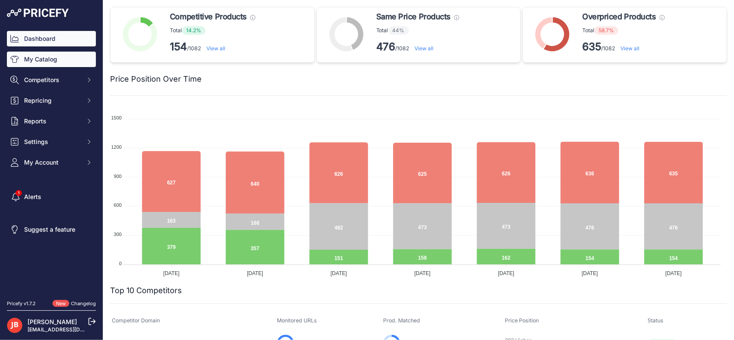
click at [44, 61] on link "My Catalog" at bounding box center [51, 59] width 89 height 15
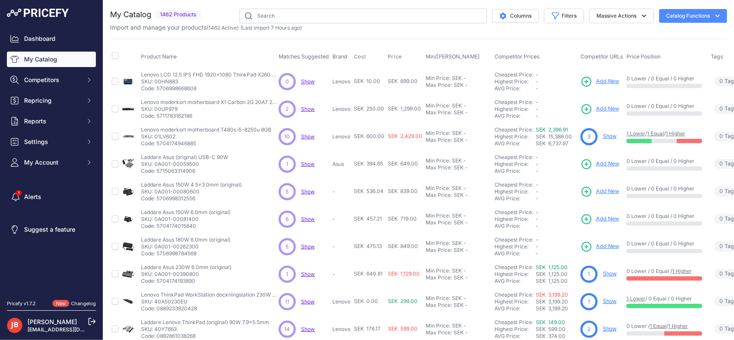
click at [305, 135] on span "Show" at bounding box center [308, 136] width 14 height 6
click at [308, 15] on input "text" at bounding box center [364, 16] width 248 height 15
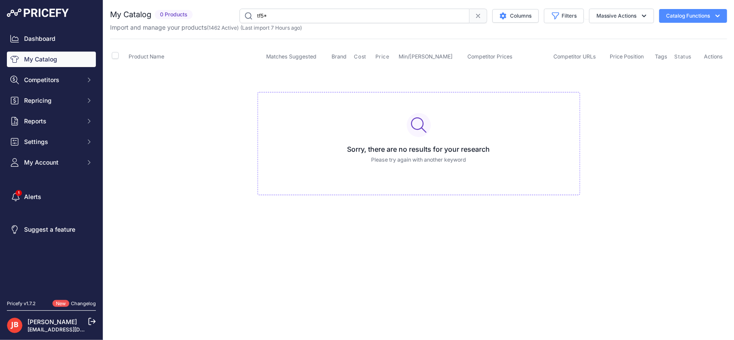
click at [267, 16] on input "tf5*" at bounding box center [355, 16] width 230 height 15
type input "t"
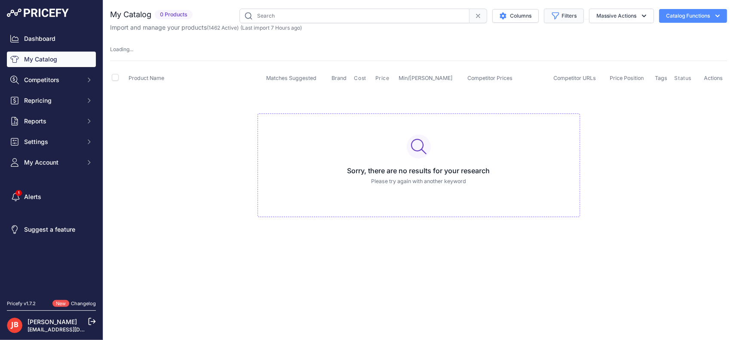
click at [572, 16] on button "Filters" at bounding box center [564, 16] width 40 height 15
drag, startPoint x: 61, startPoint y: 66, endPoint x: 111, endPoint y: 36, distance: 58.7
click at [61, 66] on link "My Catalog" at bounding box center [51, 59] width 89 height 15
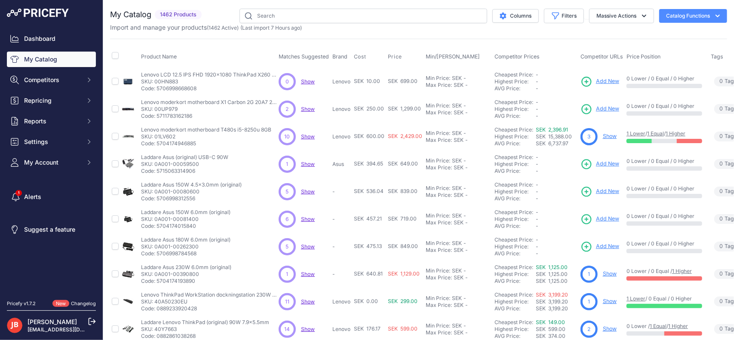
scroll to position [182, 0]
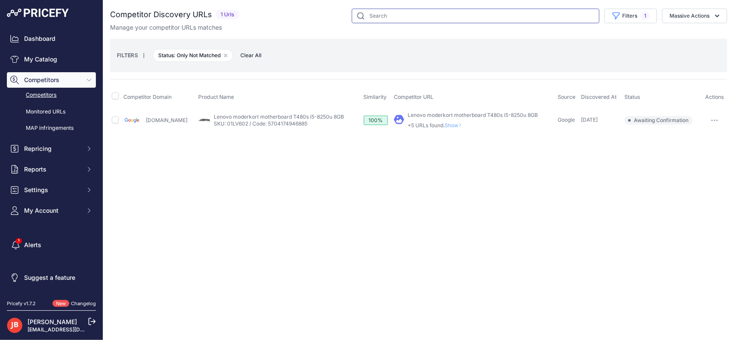
click at [424, 19] on input "text" at bounding box center [476, 16] width 248 height 15
type input "tf5*"
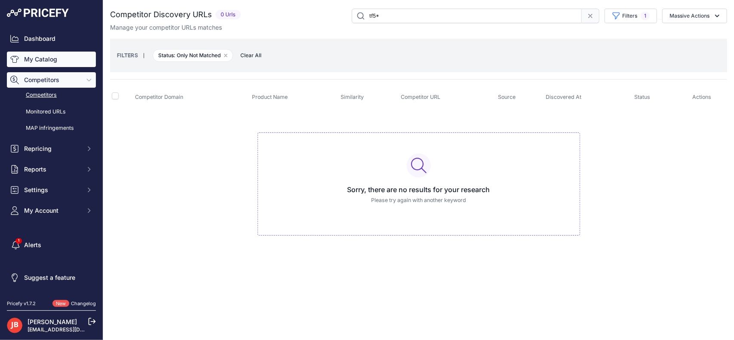
click at [42, 58] on link "My Catalog" at bounding box center [51, 59] width 89 height 15
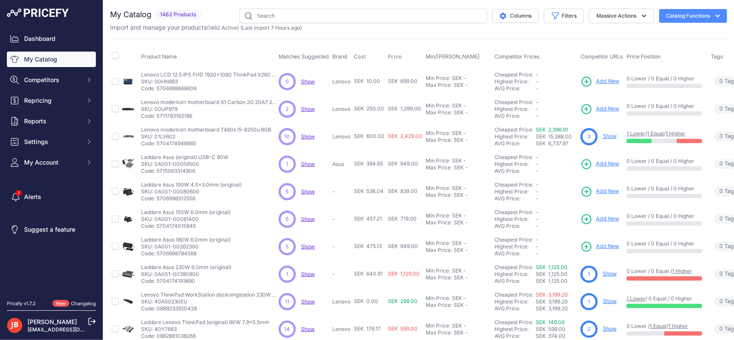
click at [289, 24] on p "Import and manage your products ( 1462 Active ) (Last import 7 Hours ago)" at bounding box center [206, 27] width 192 height 9
click at [288, 16] on input "text" at bounding box center [364, 16] width 248 height 15
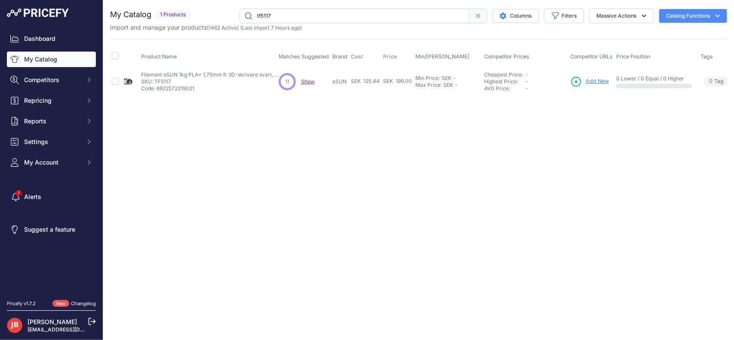
click at [307, 79] on span "Show" at bounding box center [308, 81] width 14 height 6
drag, startPoint x: 280, startPoint y: 5, endPoint x: 275, endPoint y: 6, distance: 5.3
click at [276, 6] on div "You are not connected to the internet. My Catalog" at bounding box center [418, 52] width 617 height 104
drag, startPoint x: 279, startPoint y: 12, endPoint x: 206, endPoint y: 27, distance: 74.2
click at [206, 27] on div "My Catalog 1 Products" at bounding box center [418, 20] width 617 height 23
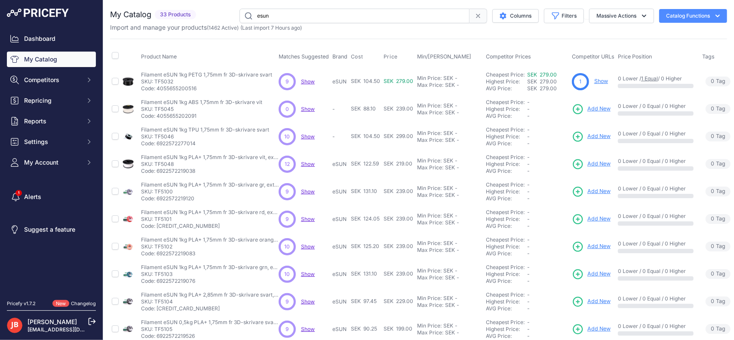
click at [304, 80] on span "Show" at bounding box center [308, 81] width 14 height 6
click at [309, 133] on span "Show" at bounding box center [308, 136] width 14 height 6
click at [304, 165] on span "Show" at bounding box center [308, 164] width 14 height 6
click at [311, 190] on span "Show" at bounding box center [308, 191] width 14 height 6
click at [306, 217] on span "Show" at bounding box center [308, 219] width 14 height 6
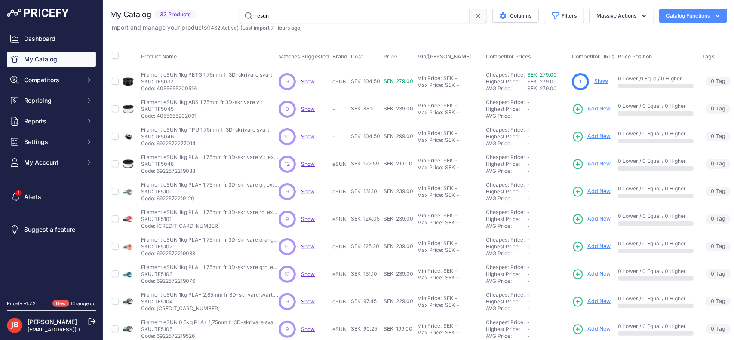
click at [305, 244] on span "Show" at bounding box center [308, 246] width 14 height 6
click at [309, 274] on span "Show" at bounding box center [308, 274] width 14 height 6
click at [306, 299] on p "Show Discovering..." at bounding box center [308, 302] width 14 height 7
click at [310, 299] on span "Show" at bounding box center [308, 302] width 14 height 6
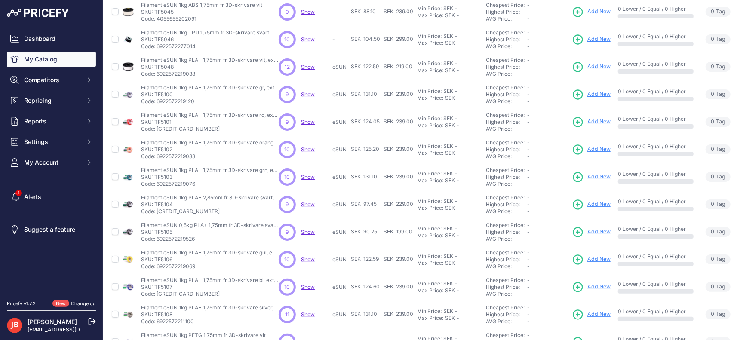
scroll to position [97, 0]
click at [308, 230] on span "Show" at bounding box center [308, 232] width 14 height 6
click at [302, 256] on span "Show" at bounding box center [308, 259] width 14 height 6
click at [310, 286] on span "Show" at bounding box center [308, 287] width 14 height 6
click at [307, 315] on span "Show" at bounding box center [308, 314] width 14 height 6
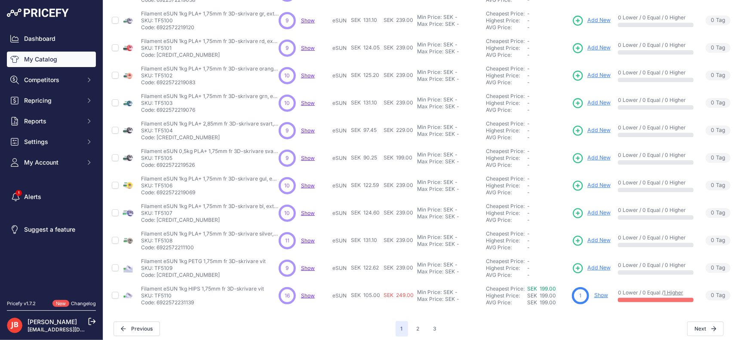
scroll to position [182, 0]
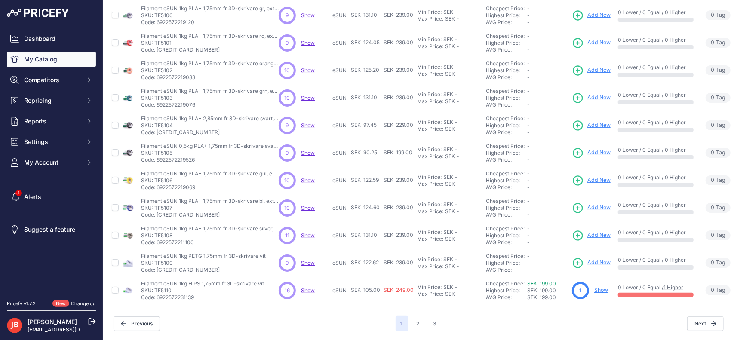
click at [310, 260] on span "Show" at bounding box center [308, 263] width 14 height 6
click at [311, 287] on span "Show" at bounding box center [308, 290] width 14 height 6
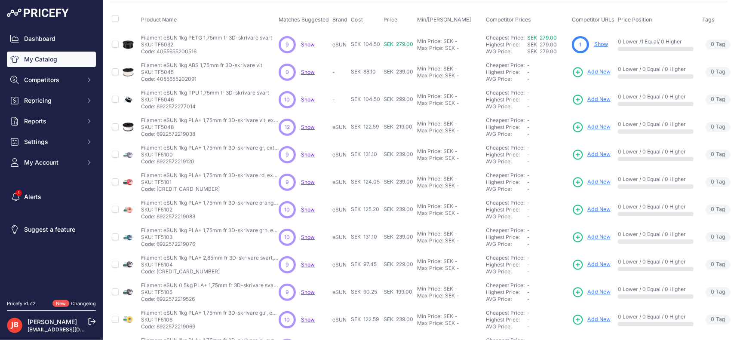
scroll to position [0, 0]
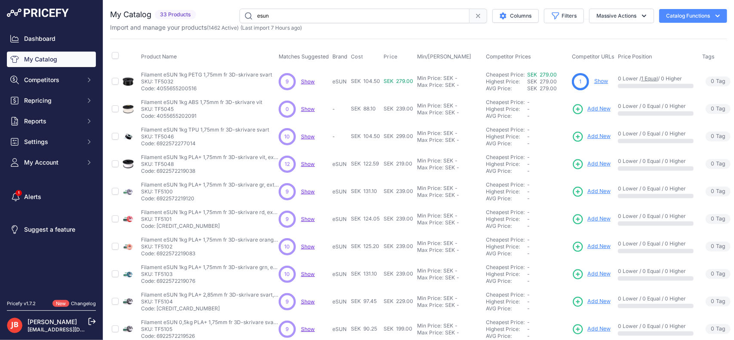
drag, startPoint x: 277, startPoint y: 15, endPoint x: 228, endPoint y: 9, distance: 49.4
click at [228, 9] on div "esun Columns Filters Status All Status Only Enabled Only Disabled MSI" at bounding box center [464, 16] width 528 height 15
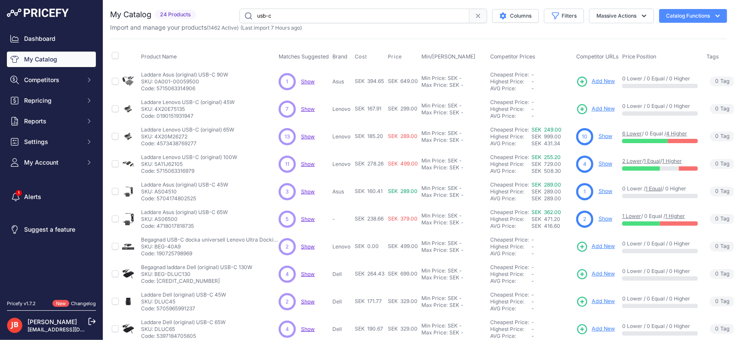
click at [305, 136] on span "Show" at bounding box center [308, 136] width 14 height 6
click at [306, 162] on span "Show" at bounding box center [308, 164] width 14 height 6
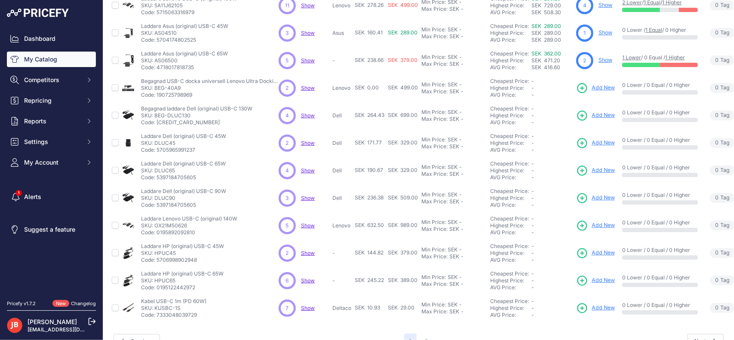
scroll to position [182, 0]
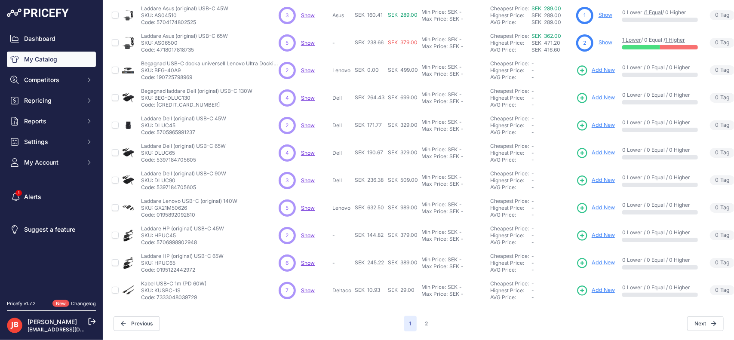
click at [309, 260] on span "Show" at bounding box center [308, 263] width 14 height 6
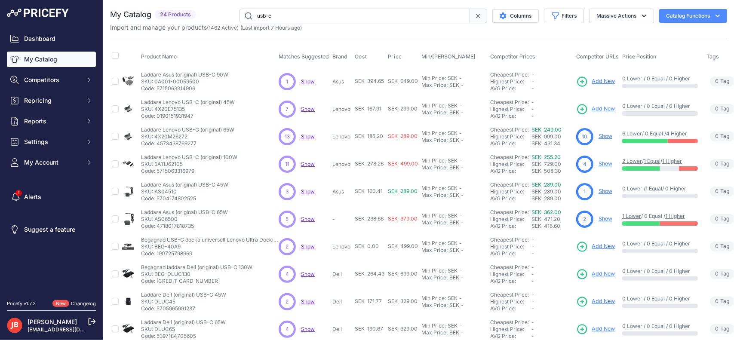
click at [285, 13] on input "usb-c" at bounding box center [355, 16] width 230 height 15
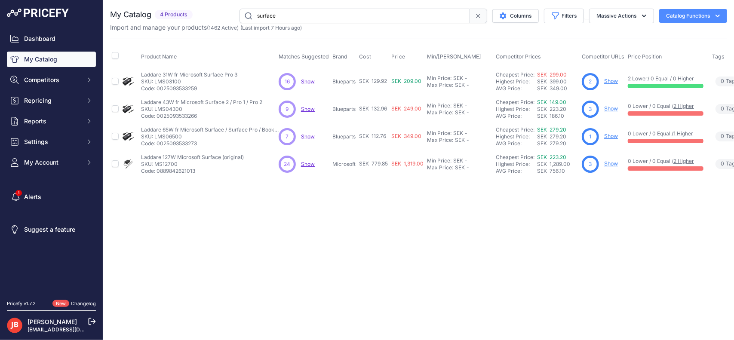
click at [309, 163] on span "Show" at bounding box center [308, 164] width 14 height 6
click at [308, 135] on span "Show" at bounding box center [308, 136] width 14 height 6
click at [345, 19] on input "surface" at bounding box center [355, 16] width 230 height 15
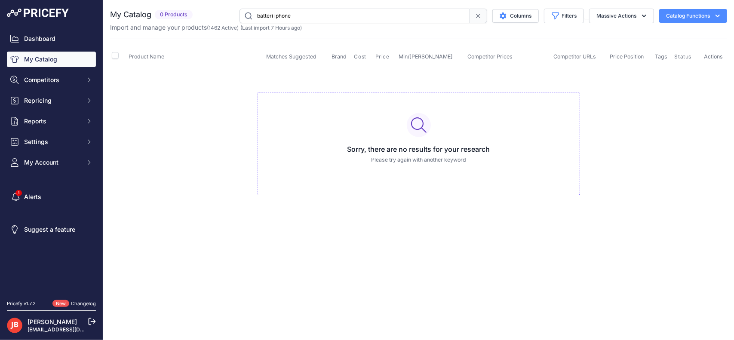
click at [286, 16] on input "batteri iphone" at bounding box center [355, 16] width 230 height 15
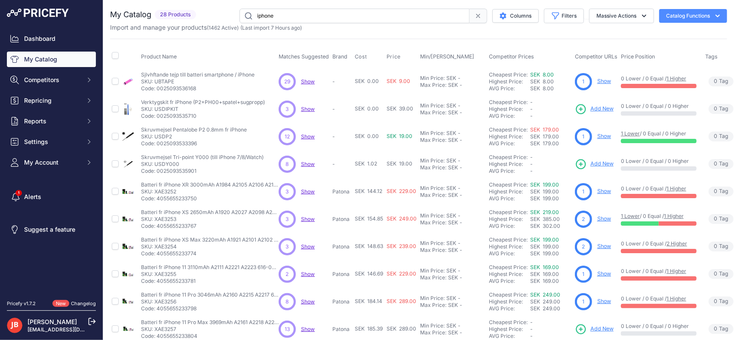
click at [308, 18] on input "iphone" at bounding box center [355, 16] width 230 height 15
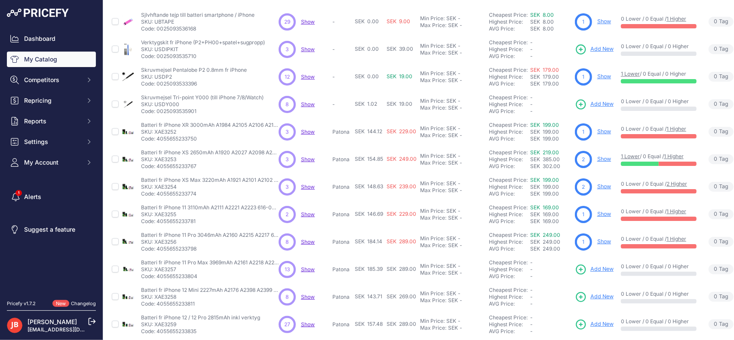
scroll to position [69, 0]
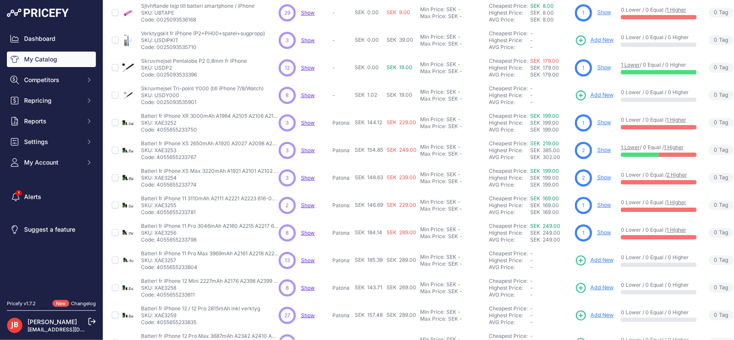
click at [308, 258] on span "Show" at bounding box center [308, 260] width 14 height 6
click at [306, 312] on p "Show Discovering..." at bounding box center [308, 315] width 14 height 7
click at [310, 315] on span "Show" at bounding box center [308, 315] width 14 height 6
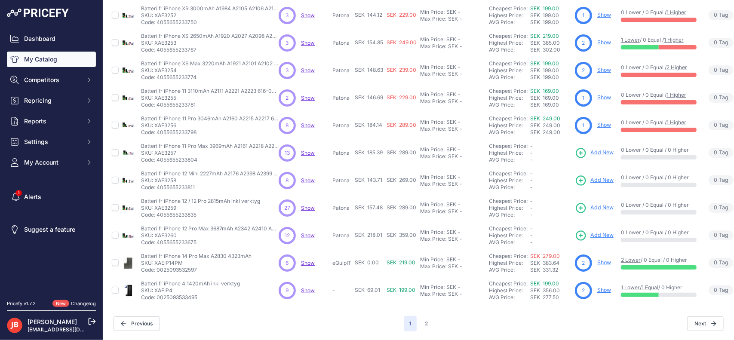
scroll to position [182, 0]
click at [309, 232] on span "Show" at bounding box center [308, 235] width 14 height 6
click at [420, 316] on button "2" at bounding box center [426, 323] width 13 height 15
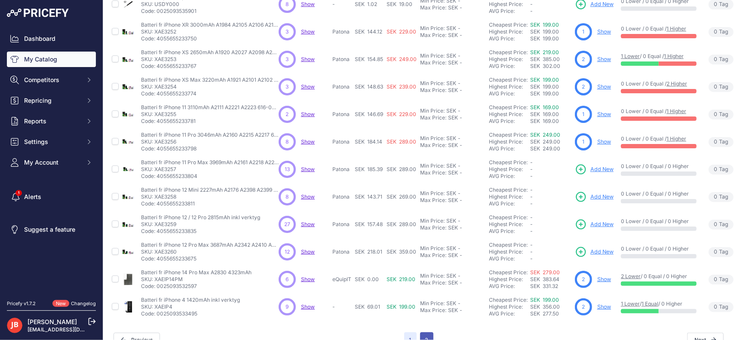
scroll to position [203, 0]
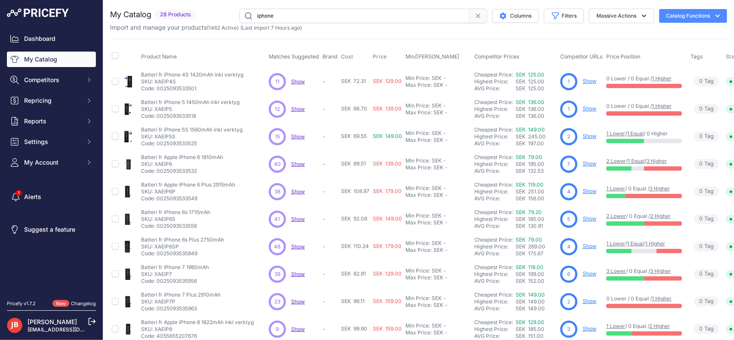
click at [297, 162] on span "Show" at bounding box center [298, 164] width 14 height 6
click at [297, 243] on span "Show" at bounding box center [298, 246] width 14 height 6
click at [315, 20] on input "iphone" at bounding box center [355, 16] width 230 height 15
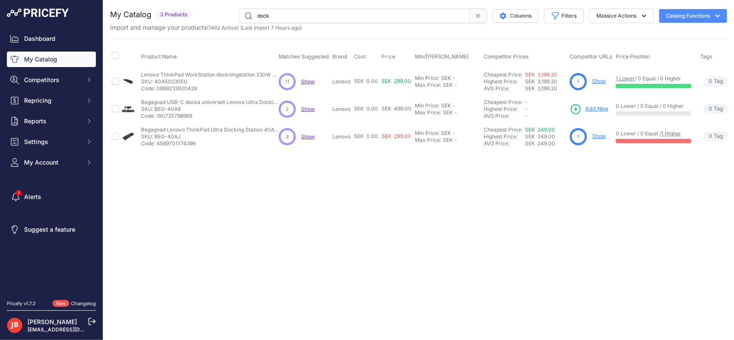
click at [336, 17] on input "dock" at bounding box center [355, 16] width 230 height 15
click at [315, 18] on input "thinkp" at bounding box center [355, 16] width 230 height 15
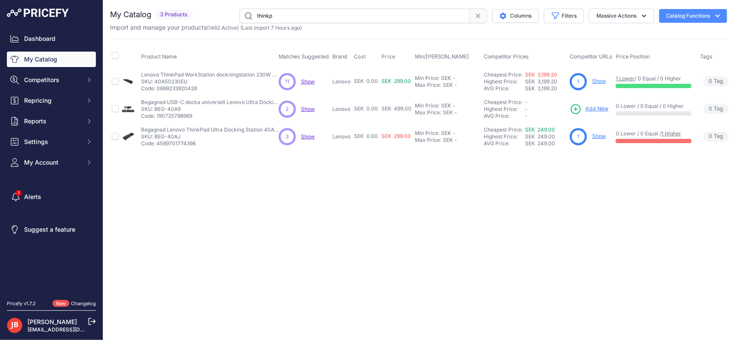
click at [315, 18] on input "thinkp" at bounding box center [355, 16] width 230 height 15
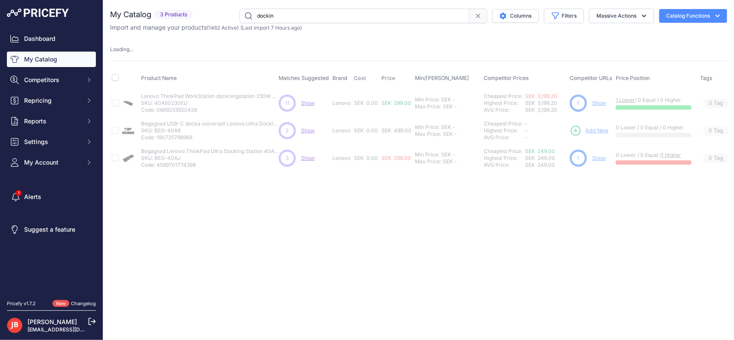
click at [314, 17] on input "dockin" at bounding box center [355, 16] width 230 height 15
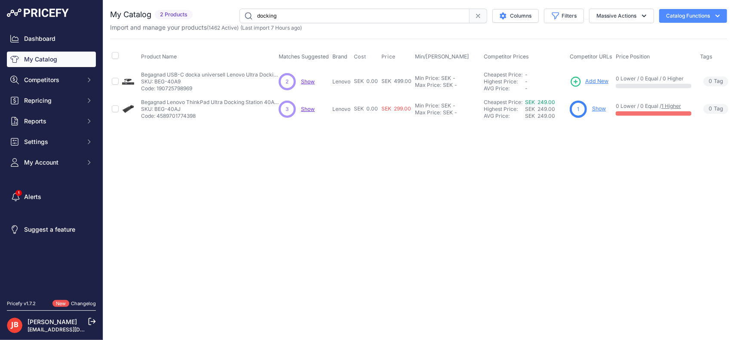
click at [308, 17] on input "docking" at bounding box center [355, 16] width 230 height 15
type input "dockningsstation"
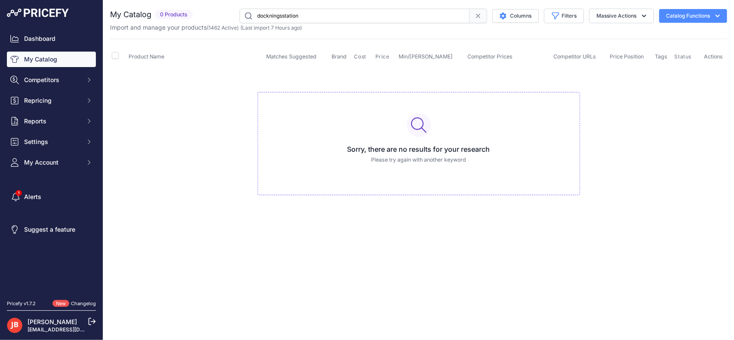
click at [309, 15] on input "dockningsstation" at bounding box center [355, 16] width 230 height 15
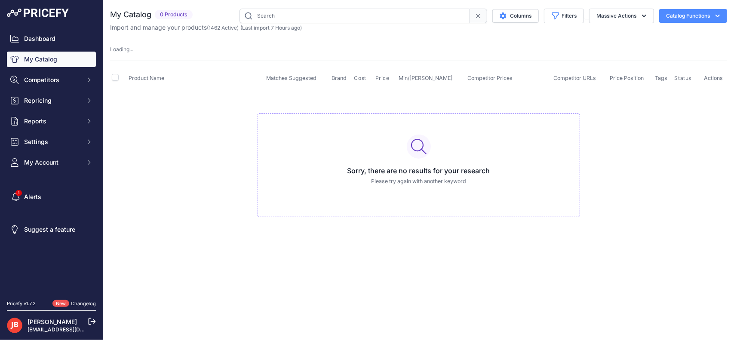
click at [273, 13] on input "text" at bounding box center [355, 16] width 230 height 15
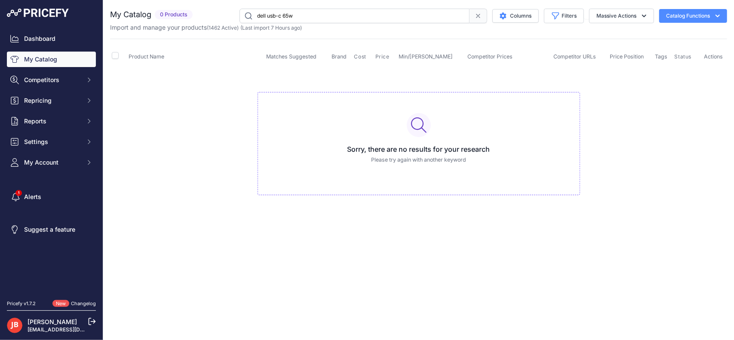
click at [314, 17] on input "dell usb-c 65w" at bounding box center [355, 16] width 230 height 15
type input "d"
type input "usb-c 65w"
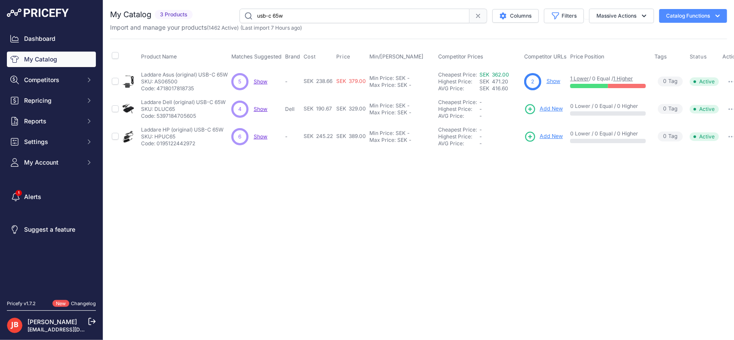
click at [259, 107] on span "Show" at bounding box center [261, 109] width 14 height 6
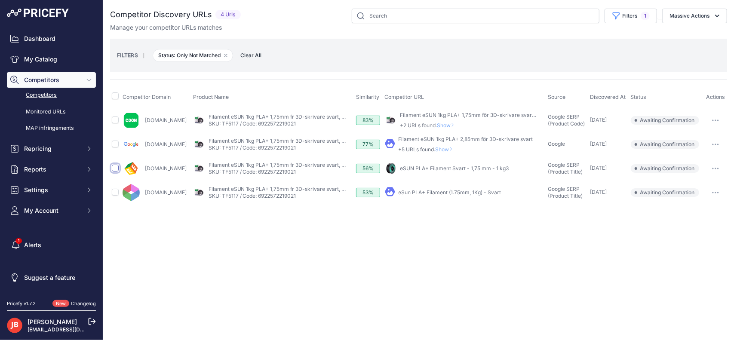
click at [118, 168] on input "checkbox" at bounding box center [115, 168] width 7 height 7
checkbox input "true"
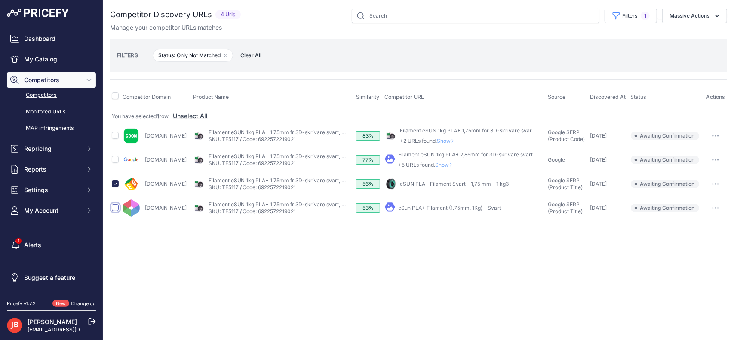
click at [117, 205] on input "checkbox" at bounding box center [115, 207] width 7 height 7
checkbox input "true"
click at [709, 19] on button "Massive Actions" at bounding box center [694, 16] width 65 height 15
click at [704, 34] on span "Confirm Match" at bounding box center [686, 35] width 42 height 7
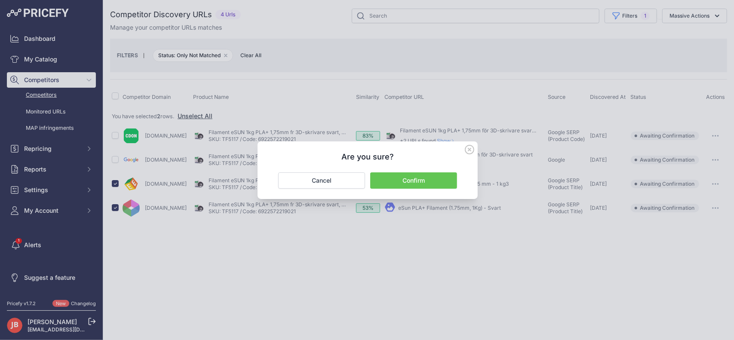
click at [437, 180] on button "Confirm" at bounding box center [413, 181] width 87 height 16
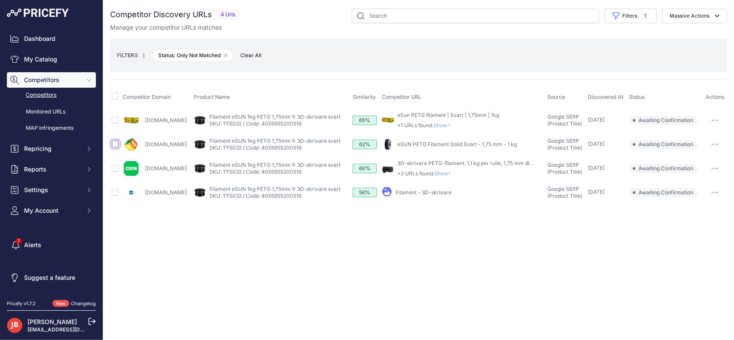
click at [114, 143] on input "checkbox" at bounding box center [115, 144] width 7 height 7
checkbox input "true"
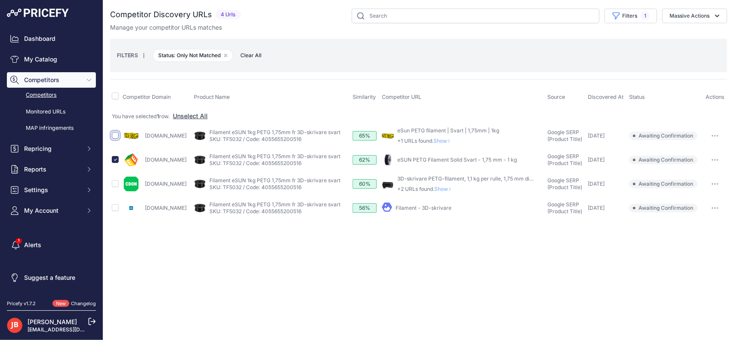
click at [117, 134] on input "checkbox" at bounding box center [115, 135] width 7 height 7
checkbox input "true"
click at [700, 17] on button "Massive Actions" at bounding box center [694, 16] width 65 height 15
click at [691, 38] on span "Confirm Match" at bounding box center [686, 35] width 42 height 7
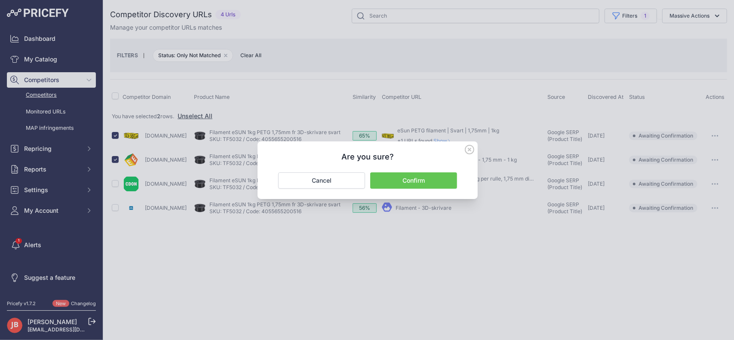
click at [436, 176] on button "Confirm" at bounding box center [413, 181] width 87 height 16
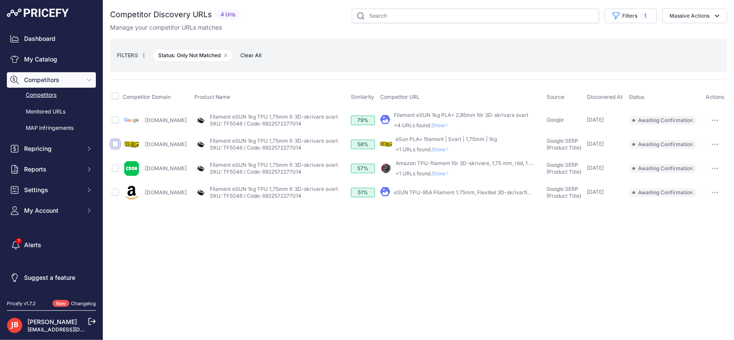
click at [116, 145] on input "checkbox" at bounding box center [115, 144] width 7 height 7
checkbox input "true"
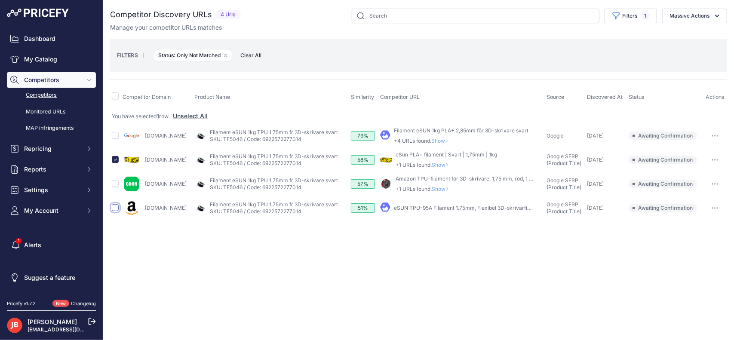
click at [117, 207] on input "checkbox" at bounding box center [115, 207] width 7 height 7
checkbox input "true"
click at [116, 207] on input "checkbox" at bounding box center [115, 207] width 7 height 7
checkbox input "false"
click at [691, 18] on button "Massive Actions" at bounding box center [694, 16] width 65 height 15
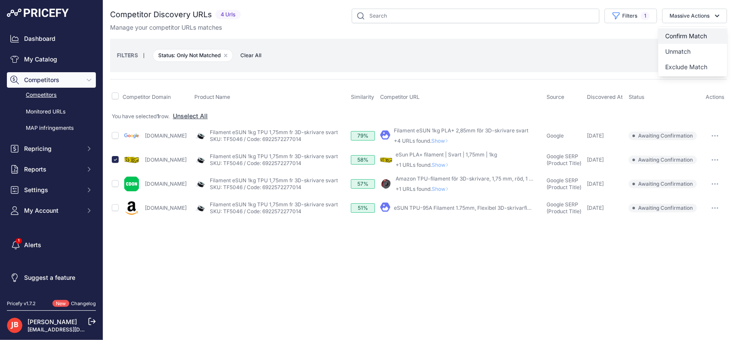
click at [692, 36] on span "Confirm Match" at bounding box center [686, 35] width 42 height 7
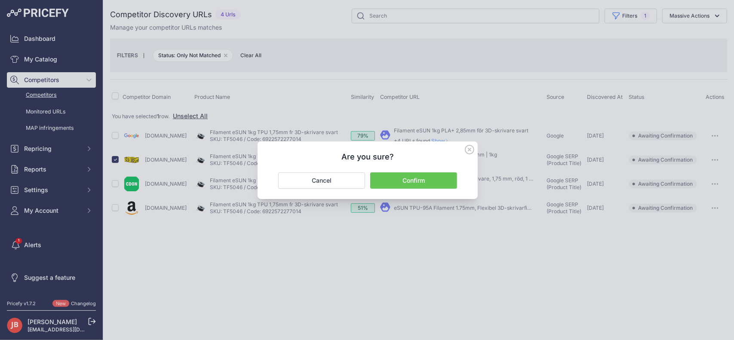
click at [440, 184] on button "Confirm" at bounding box center [413, 181] width 87 height 16
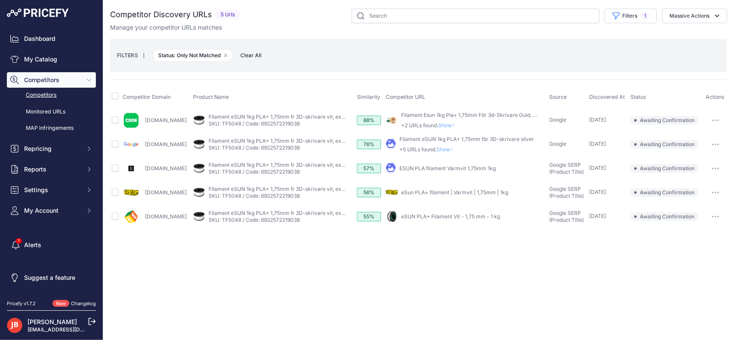
click at [111, 190] on td at bounding box center [115, 193] width 11 height 24
click at [115, 191] on input "checkbox" at bounding box center [115, 192] width 7 height 7
checkbox input "true"
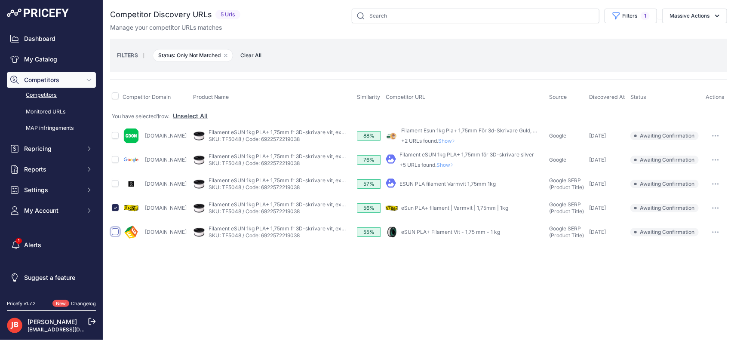
click at [117, 230] on input "checkbox" at bounding box center [115, 231] width 7 height 7
checkbox input "true"
click at [706, 14] on button "Massive Actions" at bounding box center [694, 16] width 65 height 15
click at [693, 39] on button "Confirm Match" at bounding box center [693, 35] width 69 height 15
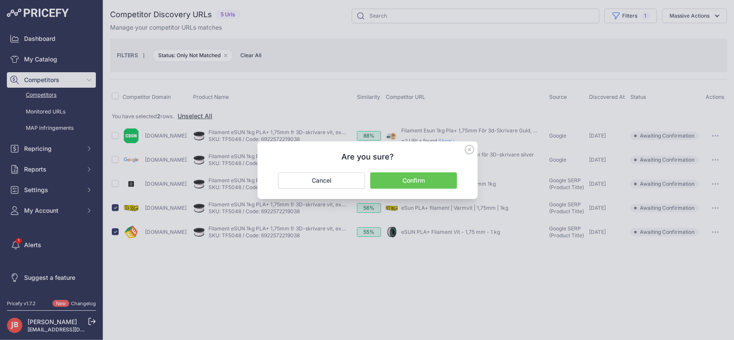
click at [428, 182] on button "Confirm" at bounding box center [413, 181] width 87 height 16
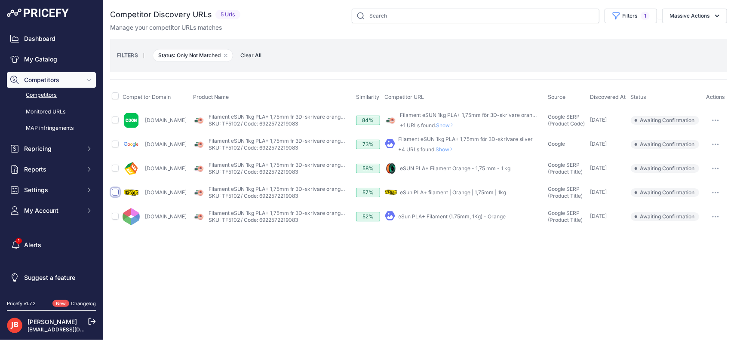
click at [113, 191] on input "checkbox" at bounding box center [115, 192] width 7 height 7
checkbox input "true"
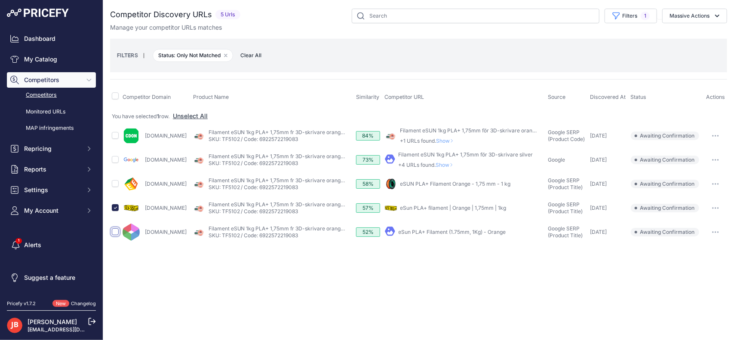
click at [113, 234] on input "checkbox" at bounding box center [115, 231] width 7 height 7
checkbox input "true"
click at [116, 182] on input "checkbox" at bounding box center [115, 183] width 7 height 7
checkbox input "true"
click at [710, 15] on button "Massive Actions" at bounding box center [694, 16] width 65 height 15
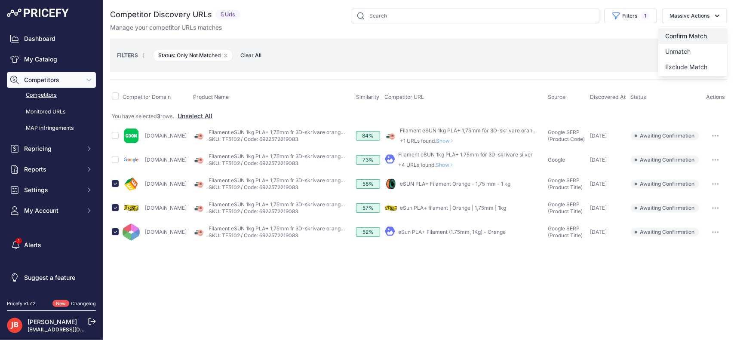
click at [690, 37] on span "Confirm Match" at bounding box center [686, 35] width 42 height 7
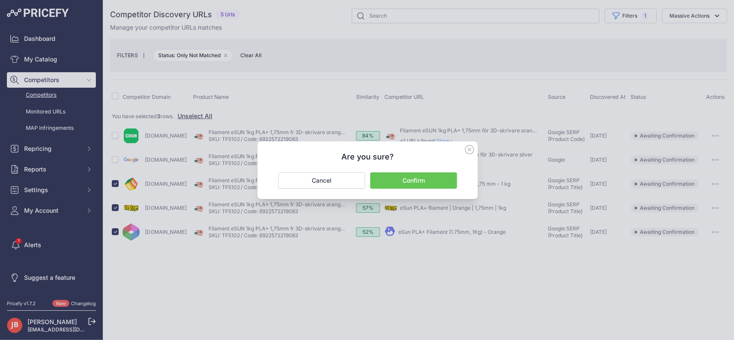
click at [416, 170] on div "Are you sure? Confirm Cancel" at bounding box center [368, 171] width 220 height 58
click at [415, 176] on button "Confirm" at bounding box center [413, 181] width 87 height 16
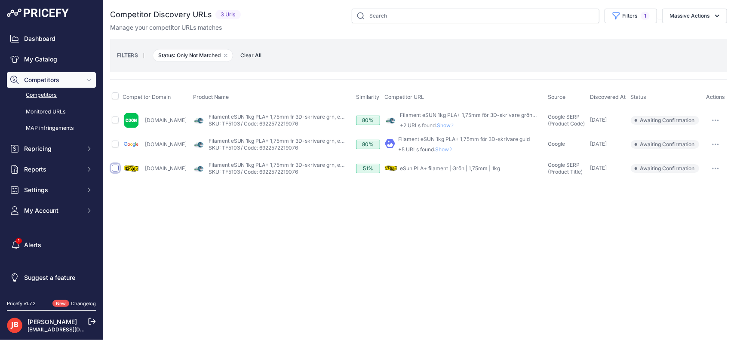
click at [113, 166] on input "checkbox" at bounding box center [115, 168] width 7 height 7
checkbox input "true"
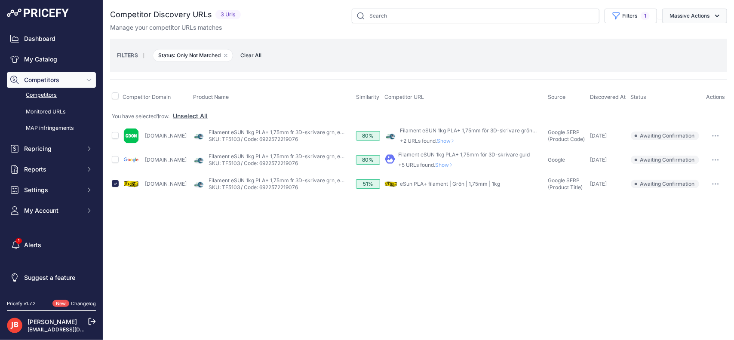
click at [705, 22] on button "Massive Actions" at bounding box center [694, 16] width 65 height 15
click at [690, 34] on span "Confirm Match" at bounding box center [686, 35] width 42 height 7
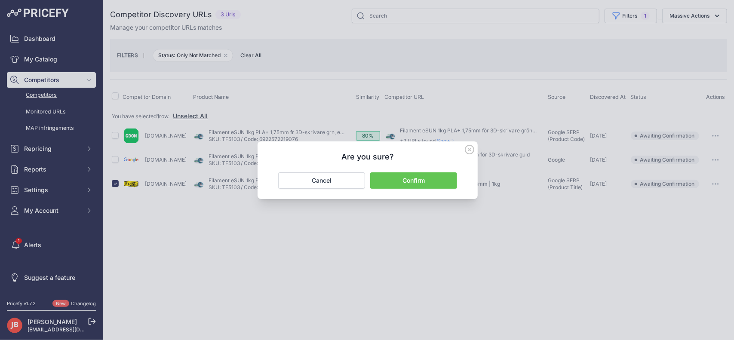
click at [433, 177] on button "Confirm" at bounding box center [413, 181] width 87 height 16
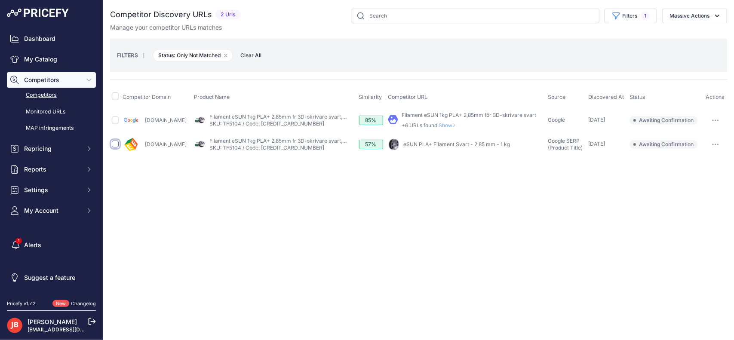
click at [115, 143] on input "checkbox" at bounding box center [115, 144] width 7 height 7
checkbox input "true"
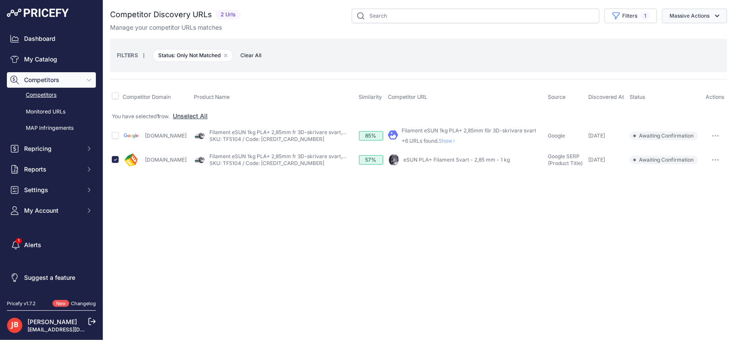
click at [698, 12] on button "Massive Actions" at bounding box center [694, 16] width 65 height 15
click at [702, 36] on span "Confirm Match" at bounding box center [686, 35] width 42 height 7
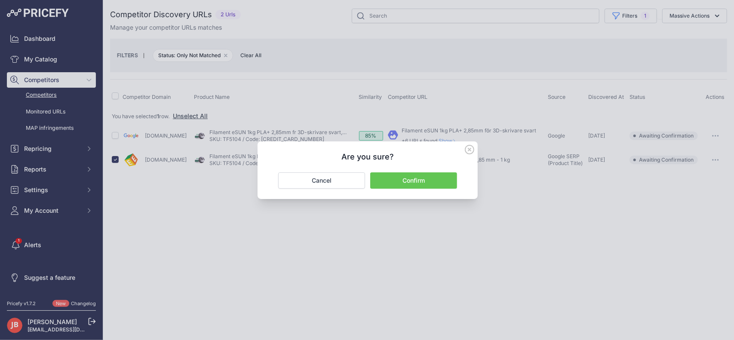
click at [431, 177] on button "Confirm" at bounding box center [413, 181] width 87 height 16
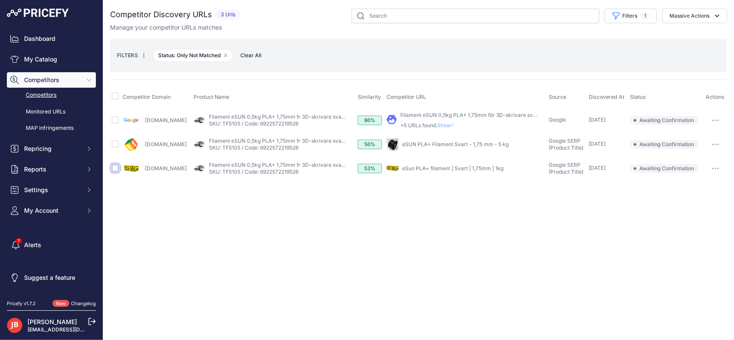
click at [117, 166] on input "checkbox" at bounding box center [115, 168] width 7 height 7
checkbox input "true"
click at [118, 166] on input "checkbox" at bounding box center [115, 168] width 7 height 7
checkbox input "true"
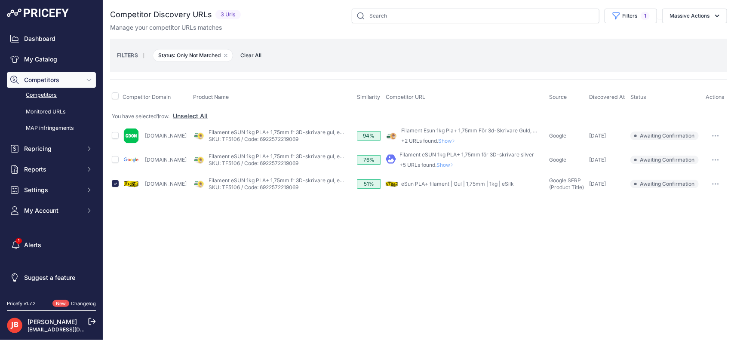
click at [712, 7] on div "You are not connected to the internet. Competitor Discovery URLs" at bounding box center [418, 102] width 617 height 205
click at [712, 14] on button "Massive Actions" at bounding box center [694, 16] width 65 height 15
click at [690, 38] on span "Confirm Match" at bounding box center [686, 35] width 42 height 7
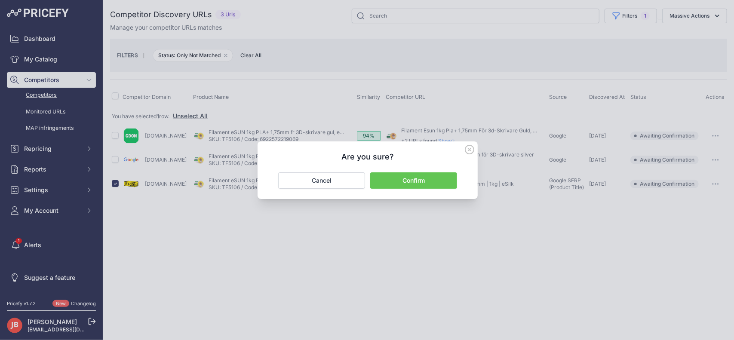
click at [448, 180] on button "Confirm" at bounding box center [413, 181] width 87 height 16
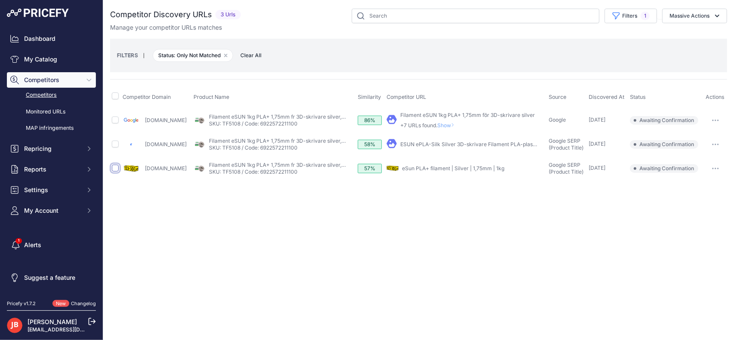
click at [116, 165] on input "checkbox" at bounding box center [115, 168] width 7 height 7
checkbox input "true"
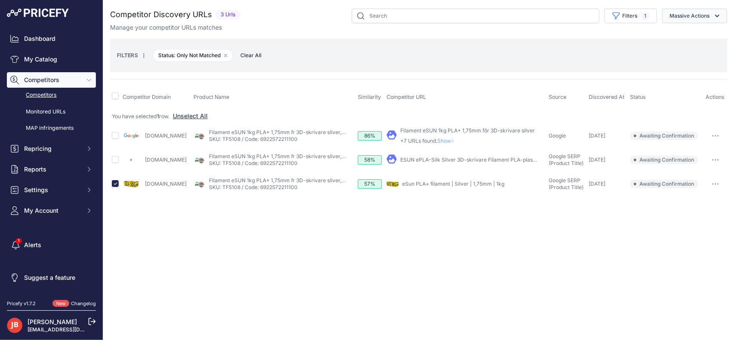
click at [709, 15] on button "Massive Actions" at bounding box center [694, 16] width 65 height 15
click at [680, 34] on span "Confirm Match" at bounding box center [686, 35] width 42 height 7
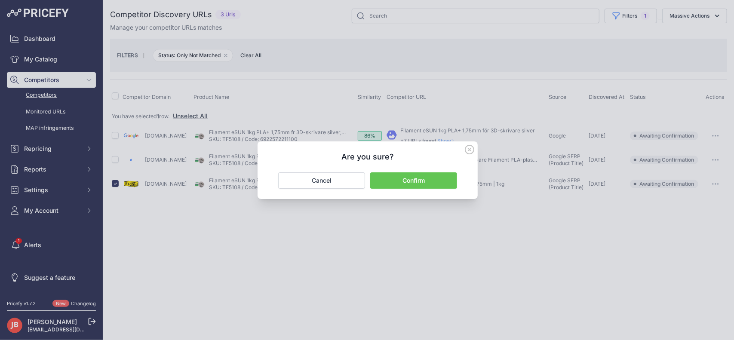
click at [430, 177] on button "Confirm" at bounding box center [413, 181] width 87 height 16
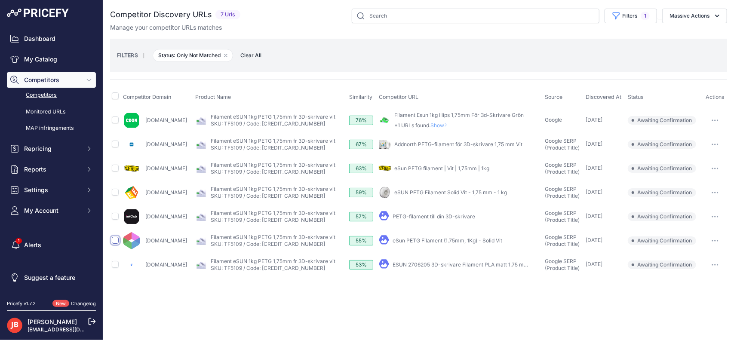
click at [115, 239] on input "checkbox" at bounding box center [115, 240] width 7 height 7
checkbox input "true"
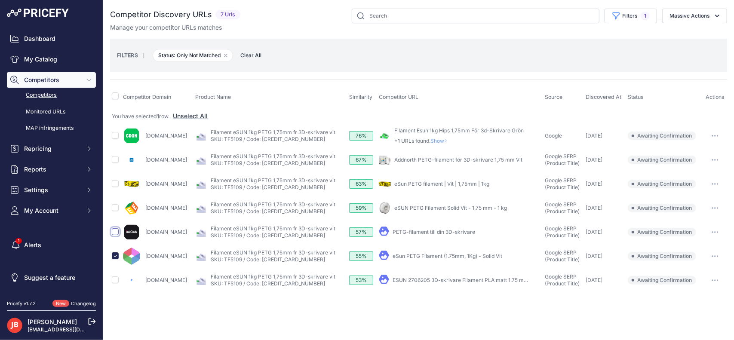
click at [115, 231] on input "checkbox" at bounding box center [115, 231] width 7 height 7
checkbox input "true"
click at [116, 231] on input "checkbox" at bounding box center [115, 231] width 7 height 7
checkbox input "false"
click at [115, 206] on input "checkbox" at bounding box center [115, 207] width 7 height 7
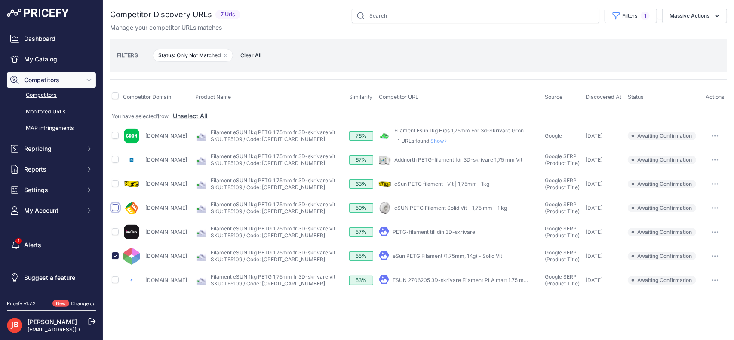
checkbox input "true"
click at [114, 182] on input "checkbox" at bounding box center [115, 183] width 7 height 7
checkbox input "true"
click at [703, 17] on button "Massive Actions" at bounding box center [694, 16] width 65 height 15
click at [697, 40] on button "Confirm Match" at bounding box center [693, 35] width 69 height 15
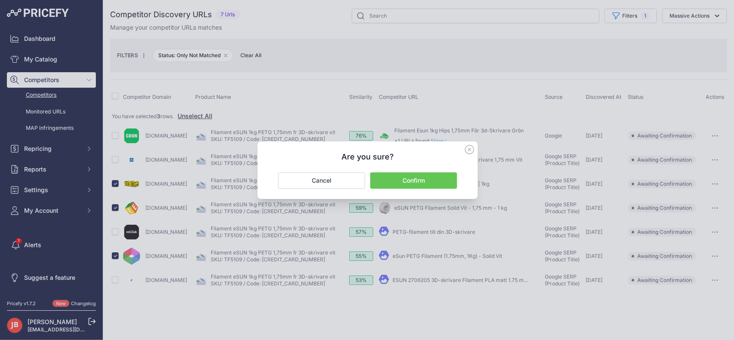
click at [434, 184] on button "Confirm" at bounding box center [413, 181] width 87 height 16
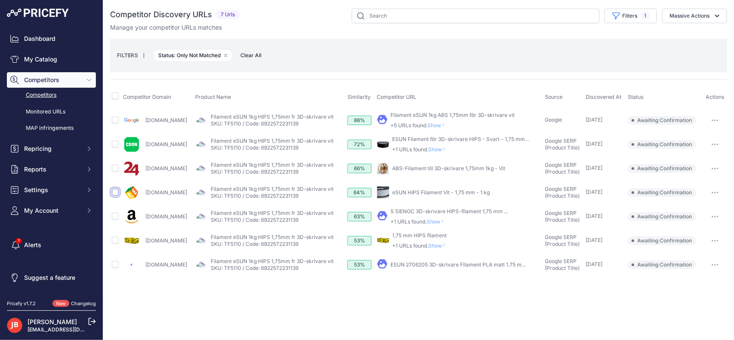
click at [114, 190] on input "checkbox" at bounding box center [115, 192] width 7 height 7
checkbox input "true"
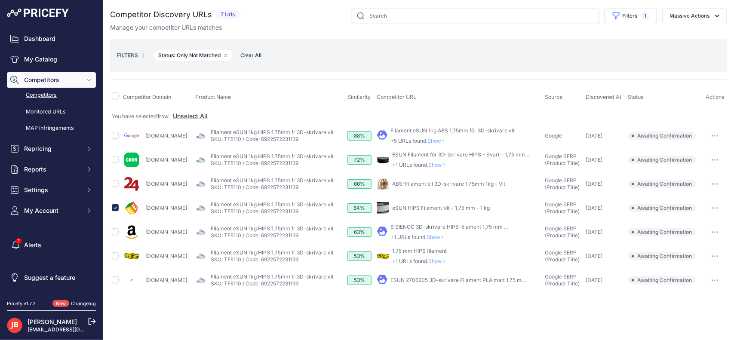
click at [436, 259] on span "Show" at bounding box center [439, 261] width 21 height 6
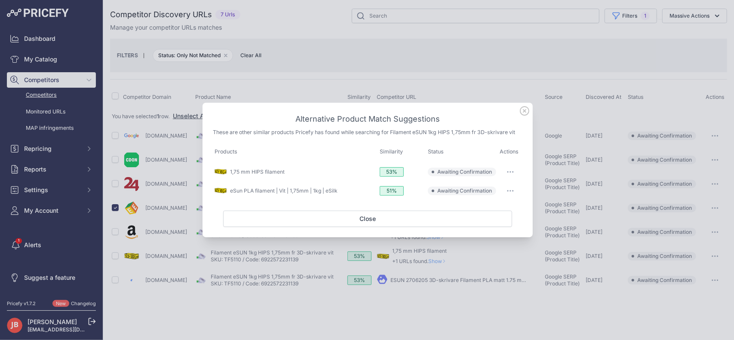
click at [524, 111] on icon at bounding box center [524, 110] width 9 height 9
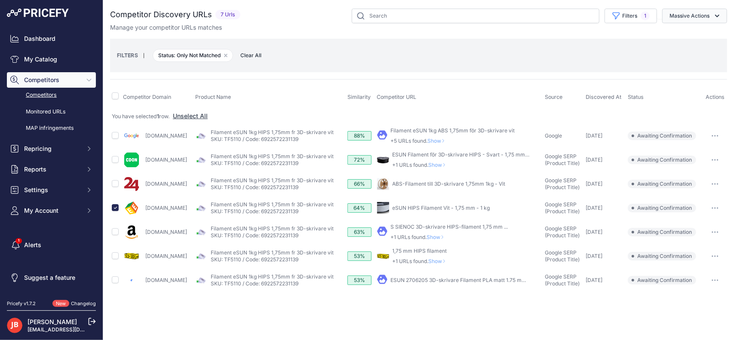
click at [692, 9] on button "Massive Actions" at bounding box center [694, 16] width 65 height 15
click at [690, 36] on span "Confirm Match" at bounding box center [686, 35] width 42 height 7
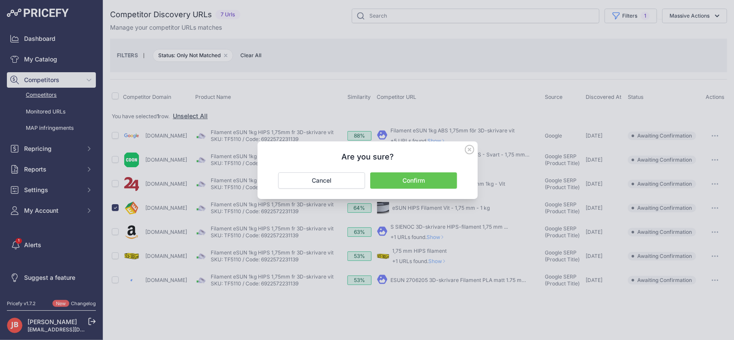
click at [410, 183] on button "Confirm" at bounding box center [413, 181] width 87 height 16
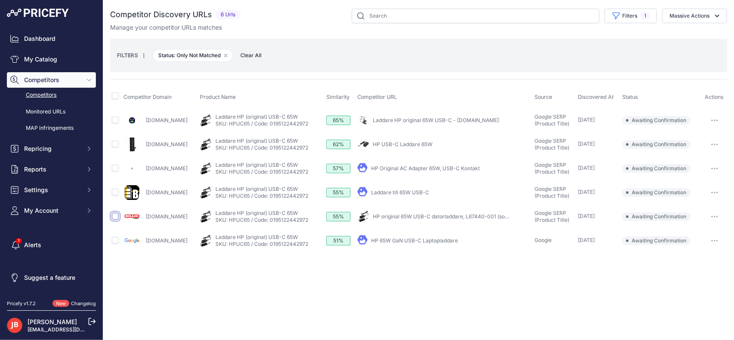
click at [117, 213] on input "checkbox" at bounding box center [115, 216] width 7 height 7
checkbox input "true"
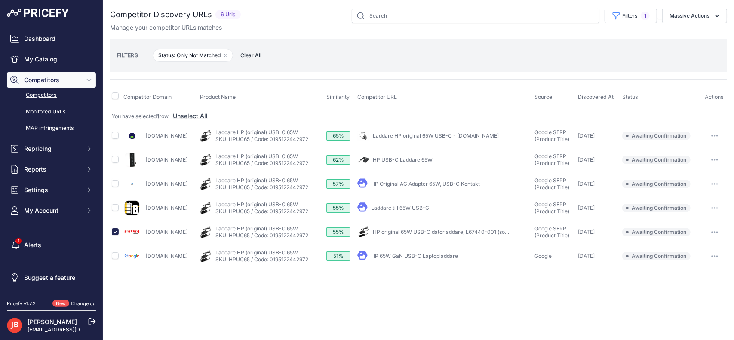
click at [464, 230] on link "HP original 65W USB-C datorladdare, L67440-001 (som ny)" at bounding box center [446, 232] width 146 height 6
click at [116, 232] on input "checkbox" at bounding box center [115, 231] width 7 height 7
checkbox input "false"
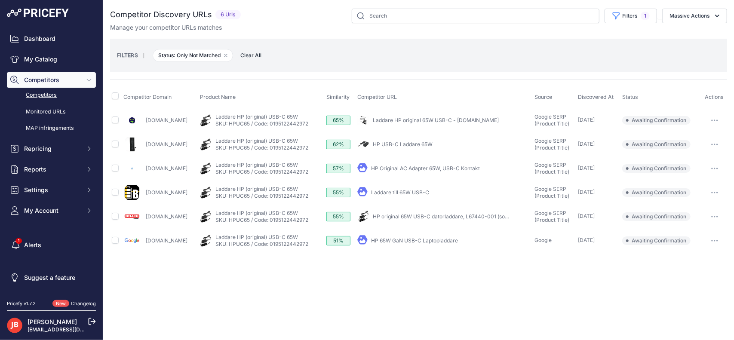
click at [454, 118] on link "Laddare HP original 65W USB-C - Snorbilligt.se" at bounding box center [436, 120] width 126 height 6
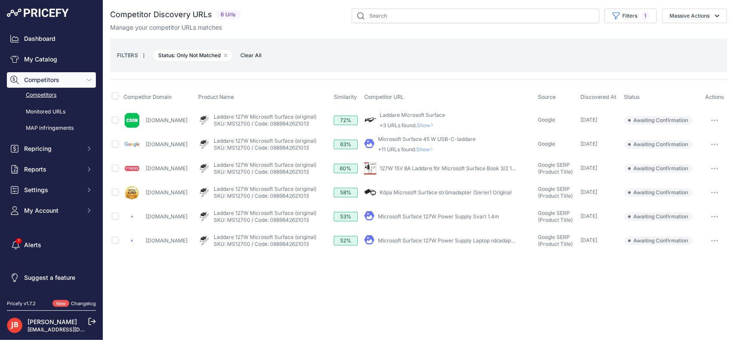
click at [120, 215] on td at bounding box center [116, 217] width 12 height 24
click at [113, 216] on input "checkbox" at bounding box center [115, 216] width 7 height 7
checkbox input "true"
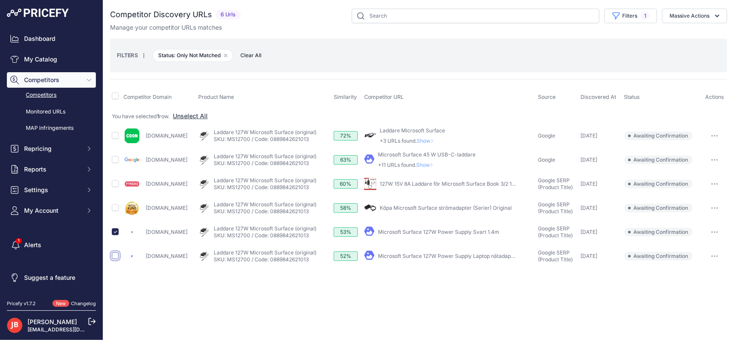
click at [116, 255] on input "checkbox" at bounding box center [115, 256] width 7 height 7
checkbox input "true"
click at [719, 14] on icon "button" at bounding box center [717, 16] width 9 height 9
click at [690, 33] on span "Confirm Match" at bounding box center [686, 35] width 42 height 7
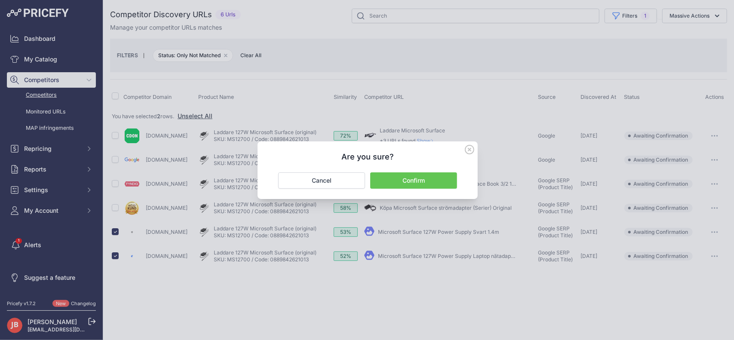
click at [413, 177] on button "Confirm" at bounding box center [413, 181] width 87 height 16
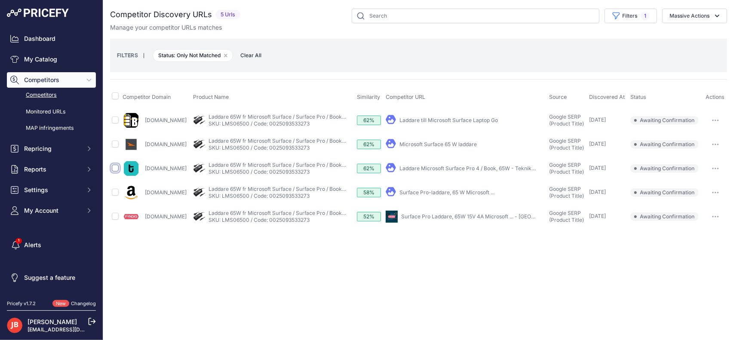
click at [115, 168] on input "checkbox" at bounding box center [115, 168] width 7 height 7
checkbox input "true"
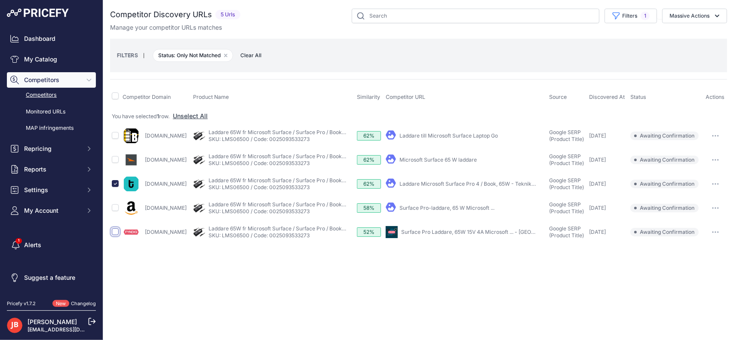
click at [114, 230] on input "checkbox" at bounding box center [115, 231] width 7 height 7
checkbox input "true"
click at [114, 159] on input "checkbox" at bounding box center [115, 159] width 7 height 7
checkbox input "true"
click at [489, 135] on link "Laddare till Microsoft Surface Laptop Go" at bounding box center [449, 135] width 99 height 6
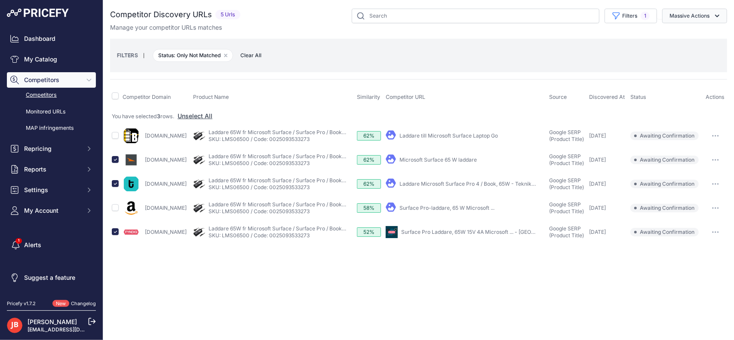
click at [715, 17] on icon "button" at bounding box center [717, 16] width 9 height 9
click at [688, 36] on span "Confirm Match" at bounding box center [686, 35] width 42 height 7
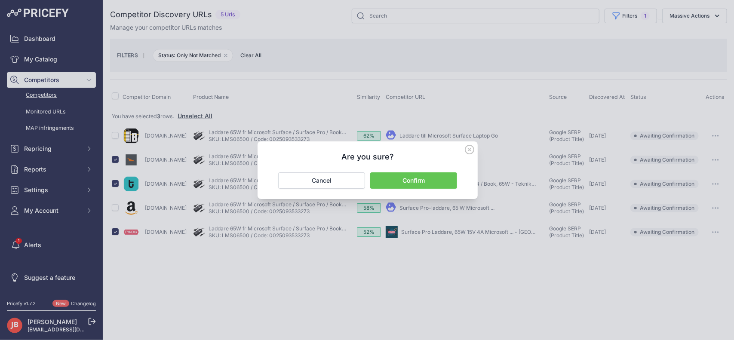
click at [429, 183] on button "Confirm" at bounding box center [413, 181] width 87 height 16
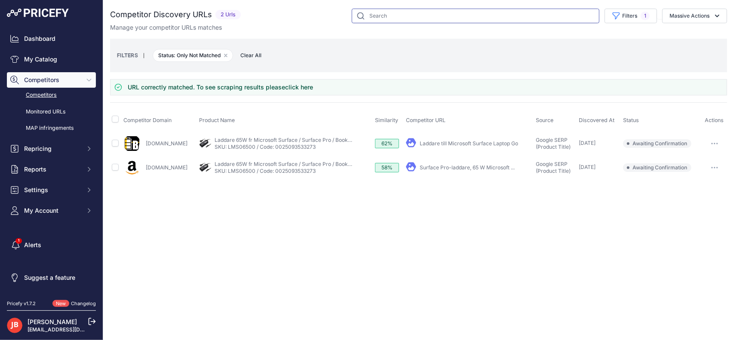
click at [403, 13] on input "text" at bounding box center [476, 16] width 248 height 15
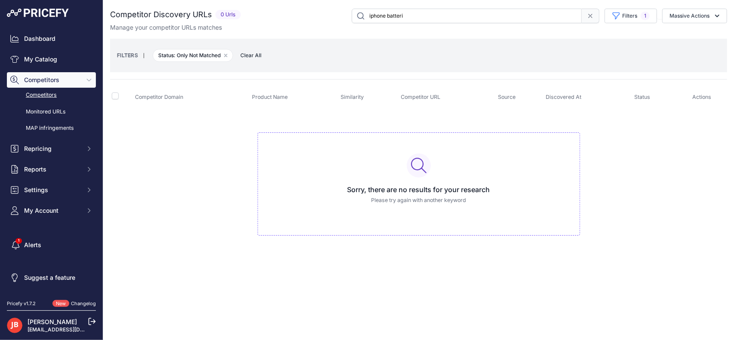
click at [397, 16] on input "iphone batteri" at bounding box center [467, 16] width 230 height 15
type input "batteri ip"
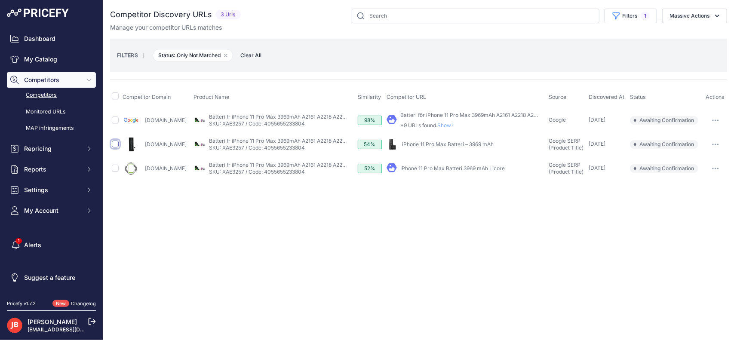
click at [115, 143] on input "checkbox" at bounding box center [115, 144] width 7 height 7
checkbox input "true"
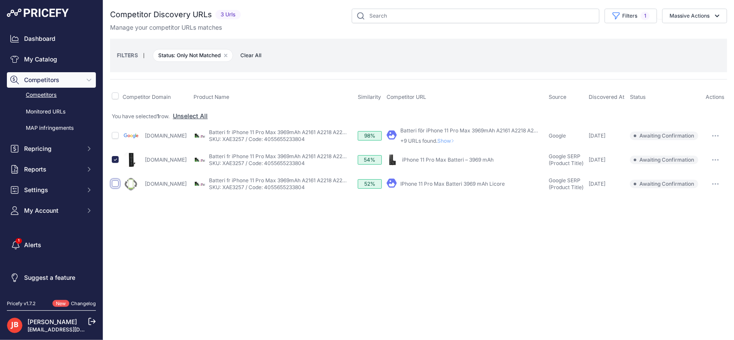
click at [118, 184] on input "checkbox" at bounding box center [115, 183] width 7 height 7
checkbox input "true"
click at [697, 18] on button "Massive Actions" at bounding box center [694, 16] width 65 height 15
click at [695, 35] on span "Confirm Match" at bounding box center [686, 35] width 42 height 7
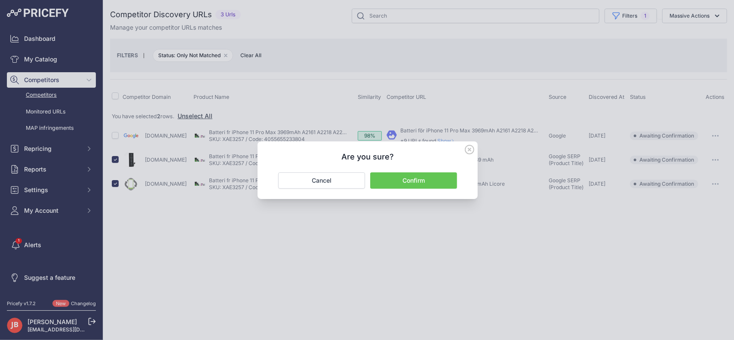
click at [411, 181] on button "Confirm" at bounding box center [413, 181] width 87 height 16
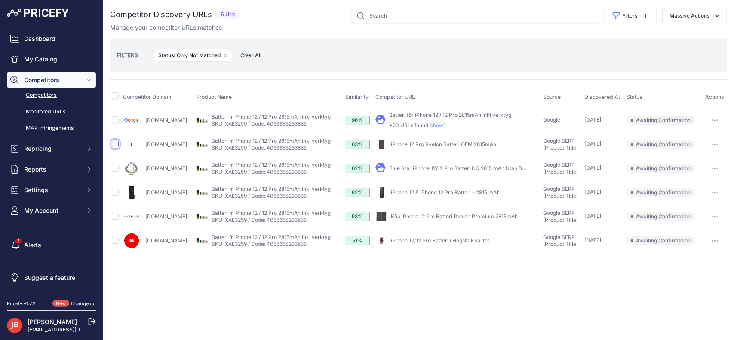
click at [112, 141] on input "checkbox" at bounding box center [115, 144] width 7 height 7
checkbox input "true"
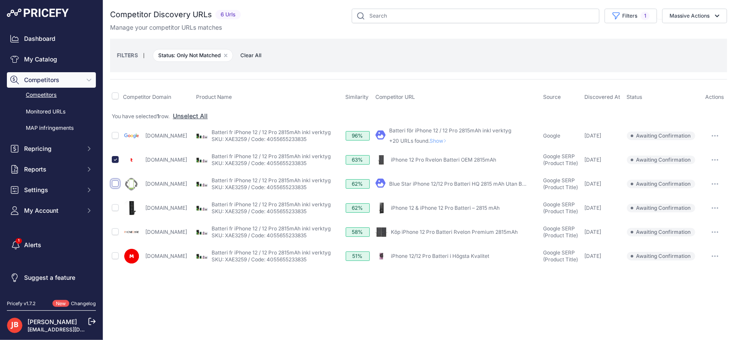
click at [115, 182] on input "checkbox" at bounding box center [115, 183] width 7 height 7
checkbox input "true"
click at [115, 229] on input "checkbox" at bounding box center [115, 231] width 7 height 7
checkbox input "true"
click at [115, 256] on input "checkbox" at bounding box center [115, 256] width 7 height 7
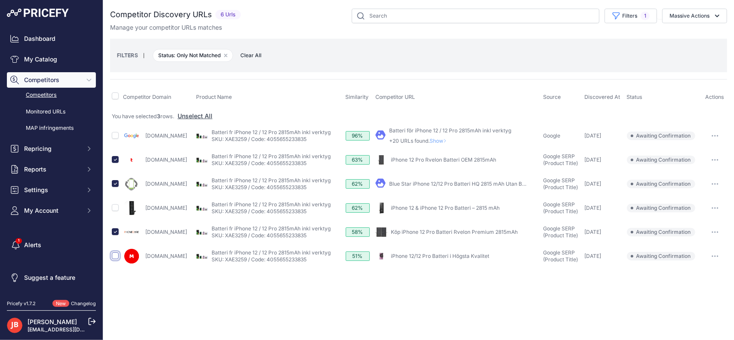
checkbox input "true"
click at [116, 204] on input "checkbox" at bounding box center [115, 207] width 7 height 7
checkbox input "true"
click at [698, 13] on button "Massive Actions" at bounding box center [694, 16] width 65 height 15
click at [690, 35] on span "Confirm Match" at bounding box center [686, 35] width 42 height 7
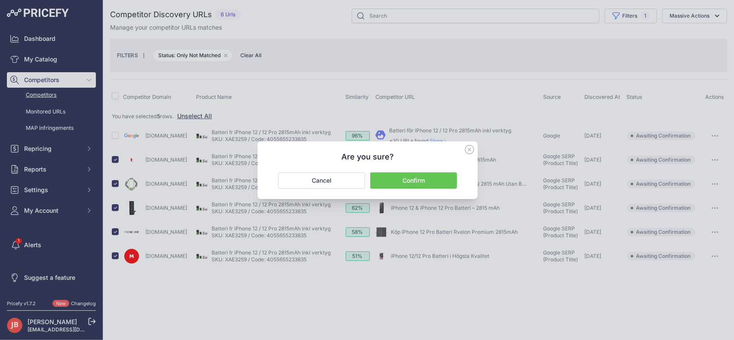
click at [424, 176] on button "Confirm" at bounding box center [413, 181] width 87 height 16
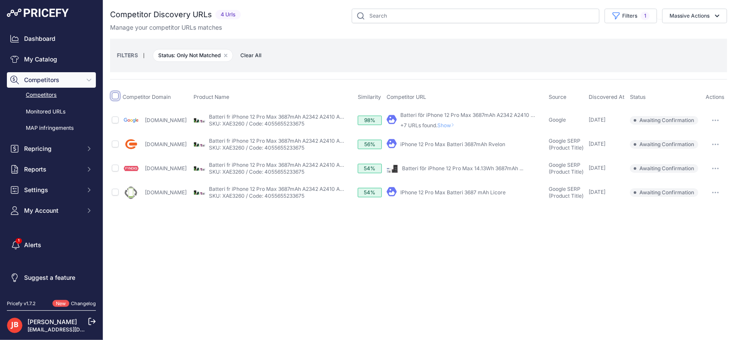
click at [113, 95] on input "checkbox" at bounding box center [115, 95] width 7 height 7
checkbox input "true"
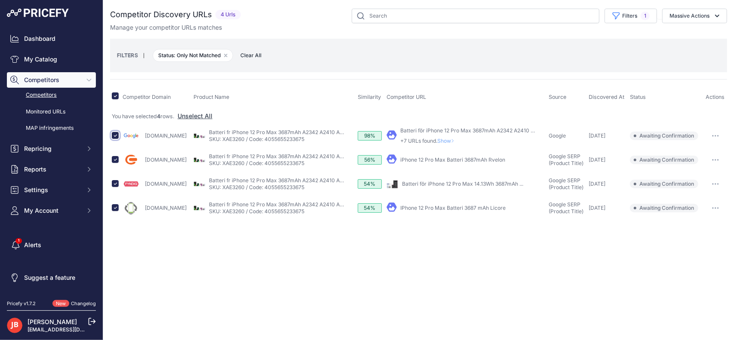
click at [115, 133] on input "checkbox" at bounding box center [115, 135] width 7 height 7
checkbox input "false"
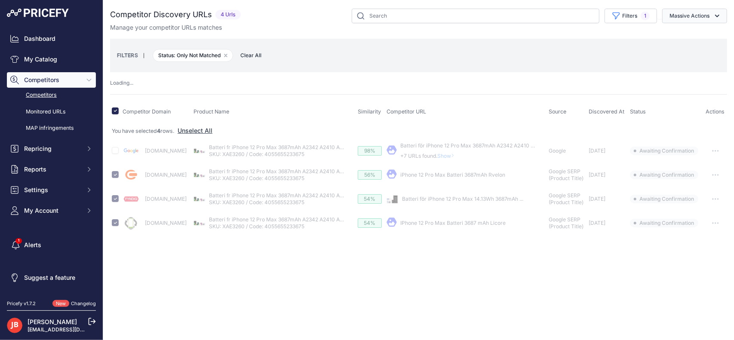
click at [696, 11] on button "Massive Actions" at bounding box center [694, 16] width 65 height 15
checkbox input "false"
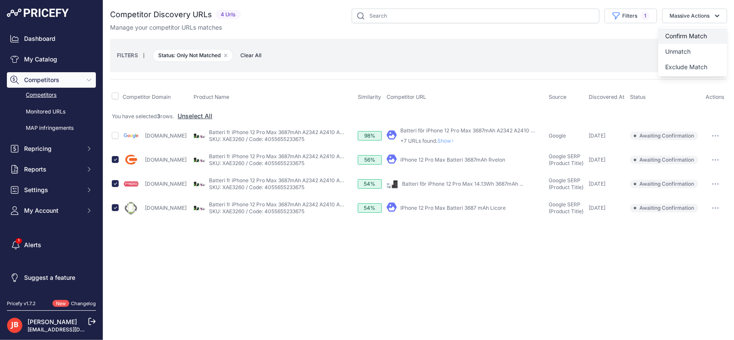
click at [688, 34] on span "Confirm Match" at bounding box center [686, 35] width 42 height 7
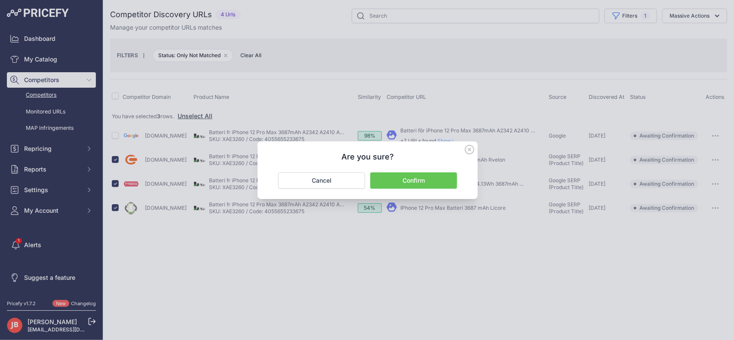
click at [397, 182] on button "Confirm" at bounding box center [413, 181] width 87 height 16
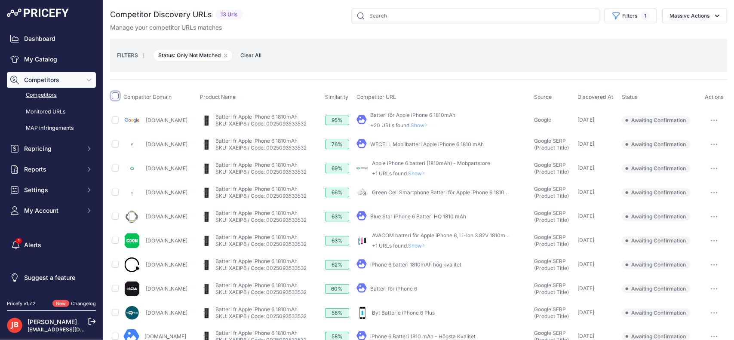
click at [115, 94] on input "checkbox" at bounding box center [115, 95] width 7 height 7
checkbox input "true"
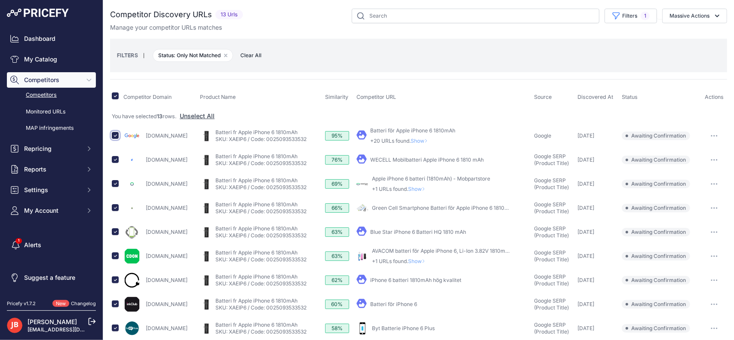
click at [116, 134] on input "checkbox" at bounding box center [115, 135] width 7 height 7
checkbox input "false"
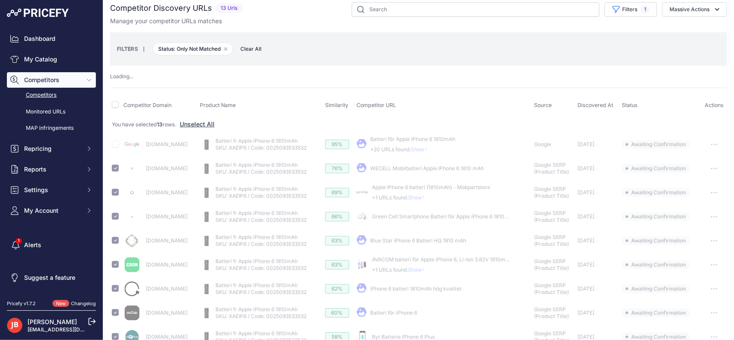
checkbox input "false"
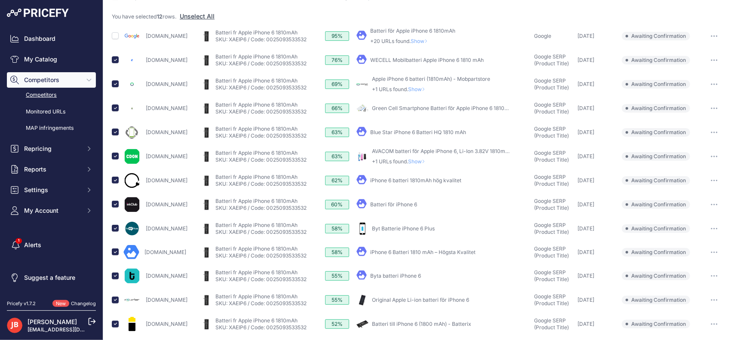
scroll to position [103, 0]
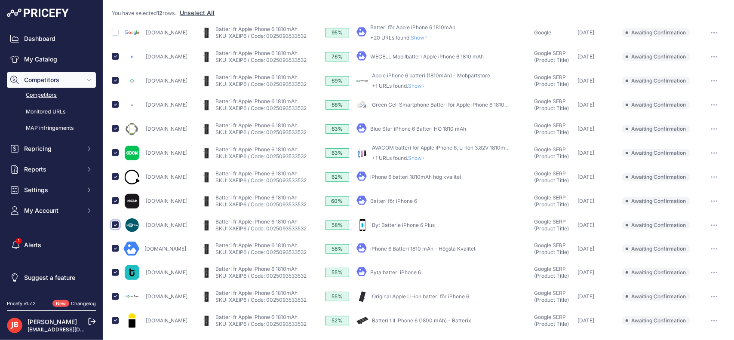
click at [112, 225] on input "checkbox" at bounding box center [115, 225] width 7 height 7
checkbox input "false"
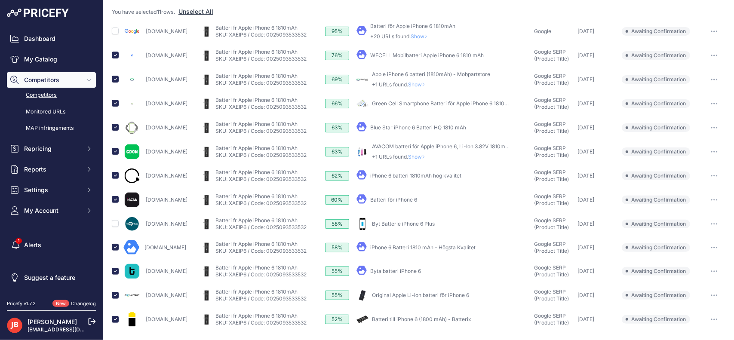
scroll to position [0, 0]
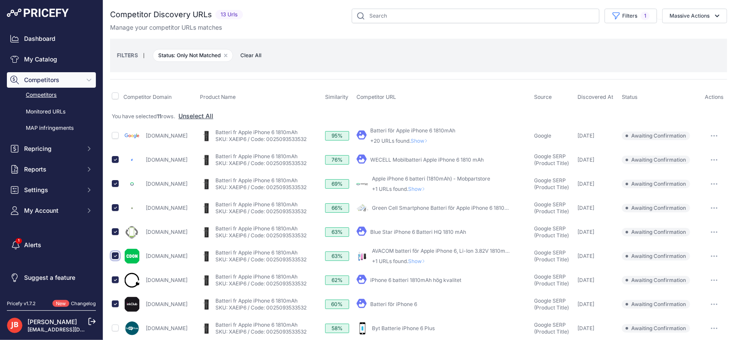
click at [114, 253] on input "checkbox" at bounding box center [115, 256] width 7 height 7
checkbox input "false"
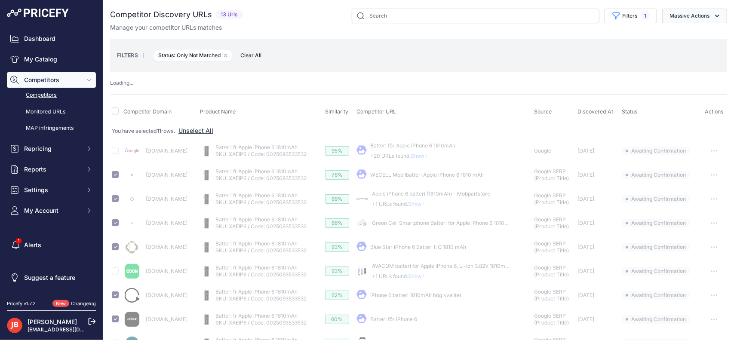
click at [686, 15] on button "Massive Actions" at bounding box center [694, 16] width 65 height 15
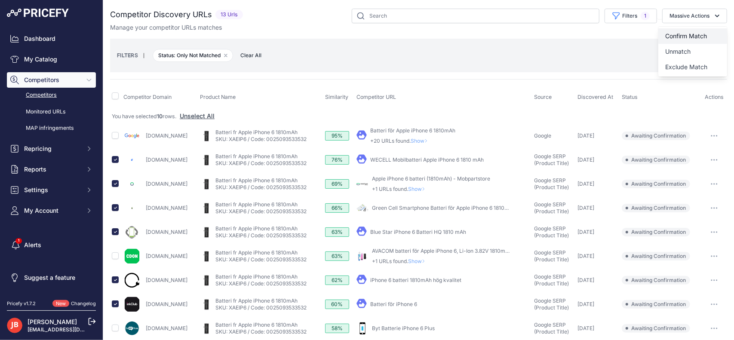
click at [681, 37] on span "Confirm Match" at bounding box center [686, 35] width 42 height 7
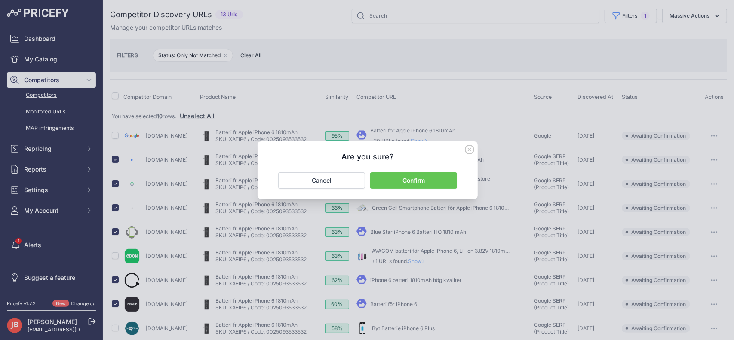
click at [413, 179] on button "Confirm" at bounding box center [413, 181] width 87 height 16
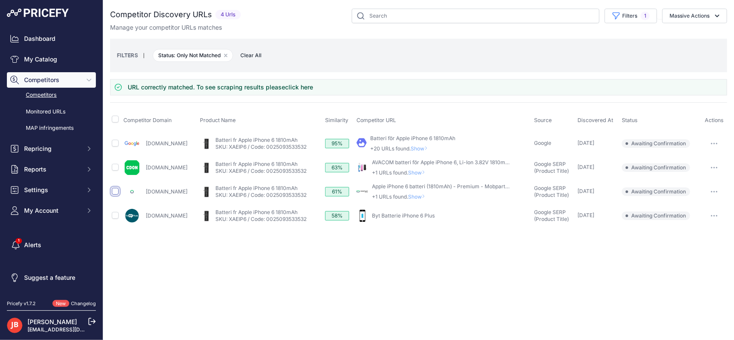
click at [113, 191] on input "checkbox" at bounding box center [115, 191] width 7 height 7
checkbox input "true"
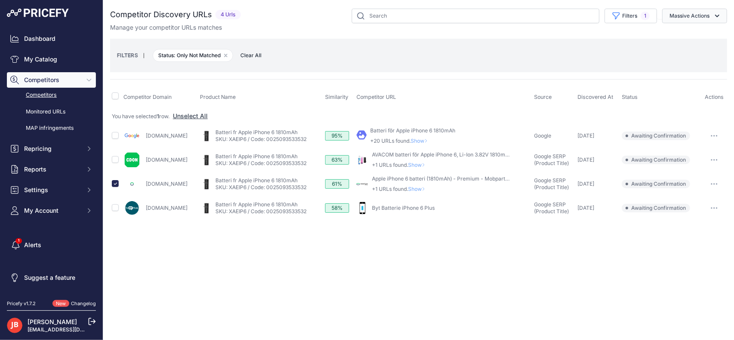
click at [704, 12] on button "Massive Actions" at bounding box center [694, 16] width 65 height 15
click at [691, 34] on span "Confirm Match" at bounding box center [686, 35] width 42 height 7
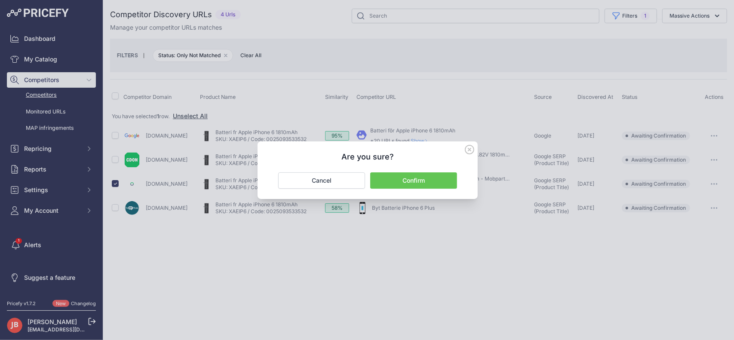
click at [416, 179] on button "Confirm" at bounding box center [413, 181] width 87 height 16
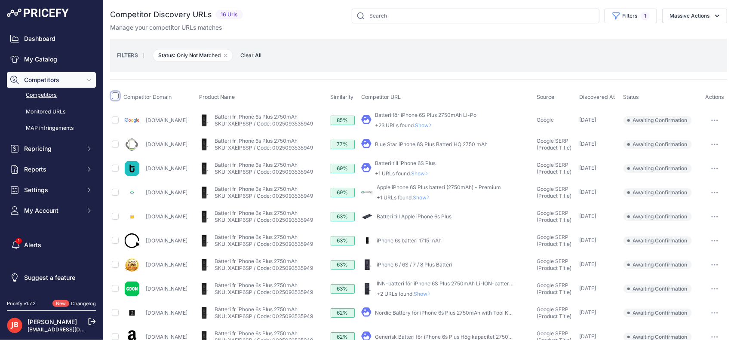
click at [116, 94] on input "checkbox" at bounding box center [115, 95] width 7 height 7
checkbox input "true"
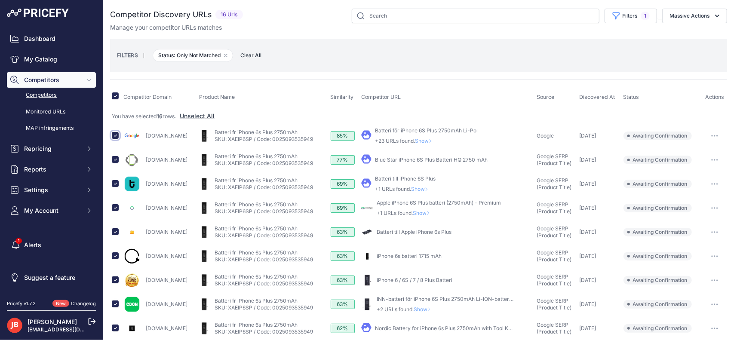
click at [116, 133] on input "checkbox" at bounding box center [115, 135] width 7 height 7
checkbox input "false"
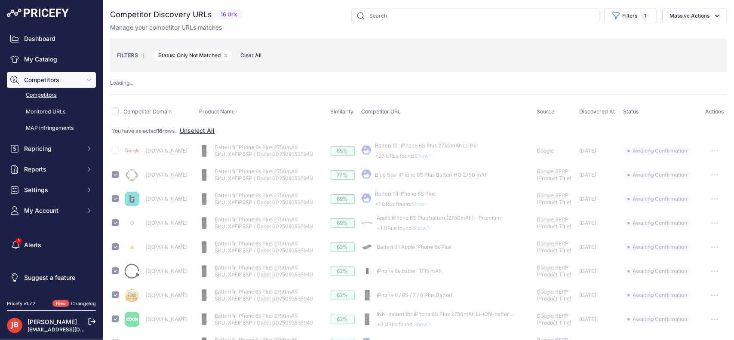
checkbox input "false"
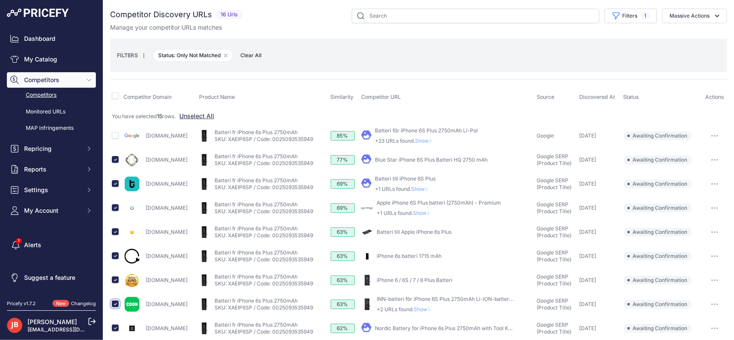
click at [114, 301] on input "checkbox" at bounding box center [115, 304] width 7 height 7
checkbox input "false"
click at [115, 254] on input "checkbox" at bounding box center [115, 256] width 7 height 7
checkbox input "false"
click at [116, 279] on input "checkbox" at bounding box center [115, 280] width 7 height 7
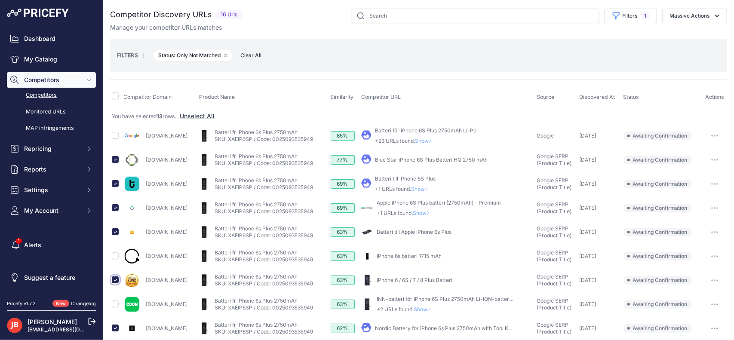
checkbox input "false"
click at [696, 15] on button "Massive Actions" at bounding box center [694, 16] width 65 height 15
click at [684, 38] on span "Confirm Match" at bounding box center [686, 35] width 42 height 7
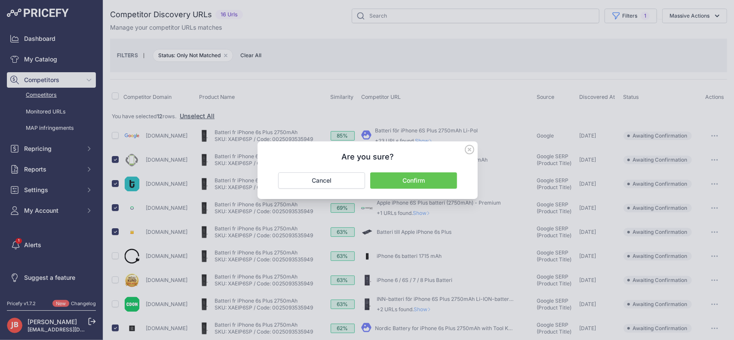
click at [410, 178] on button "Confirm" at bounding box center [413, 181] width 87 height 16
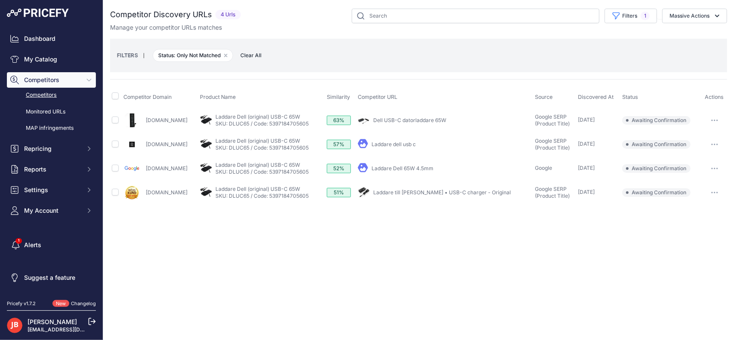
click at [407, 118] on link "Dell USB-C datorladdare 65W" at bounding box center [409, 120] width 73 height 6
click at [388, 15] on input "text" at bounding box center [476, 16] width 248 height 15
type input "a"
